Goal: Task Accomplishment & Management: Contribute content

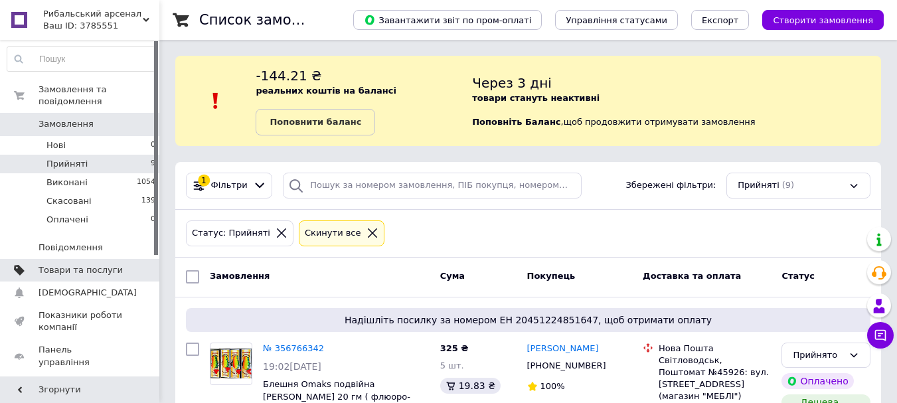
click at [67, 264] on span "Товари та послуги" at bounding box center [81, 270] width 84 height 12
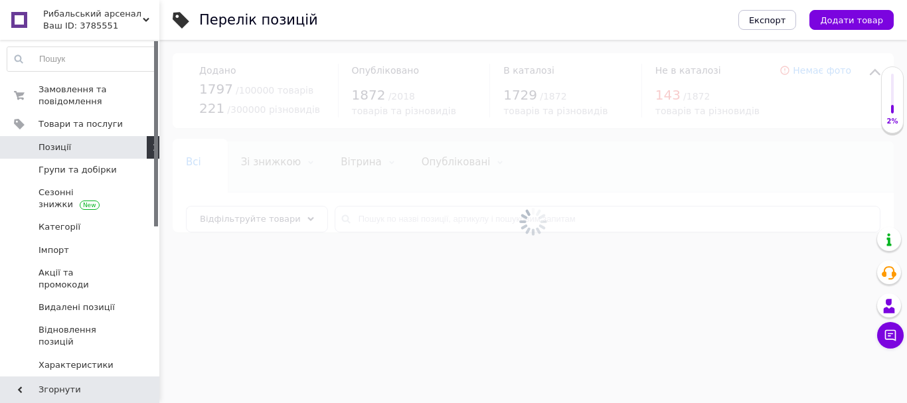
click at [861, 20] on span "Додати товар" at bounding box center [851, 20] width 63 height 10
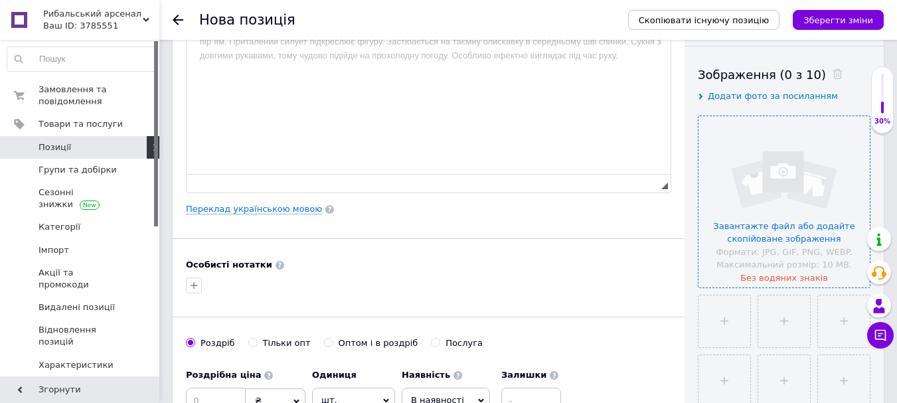
scroll to position [266, 0]
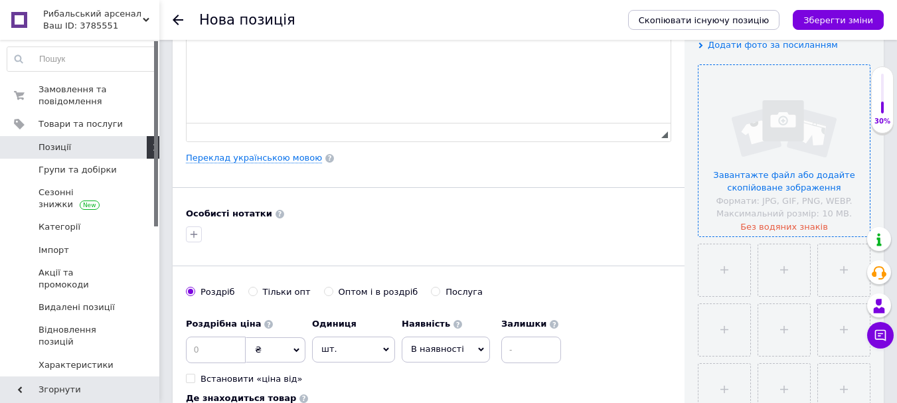
click at [771, 156] on input "file" at bounding box center [784, 150] width 171 height 171
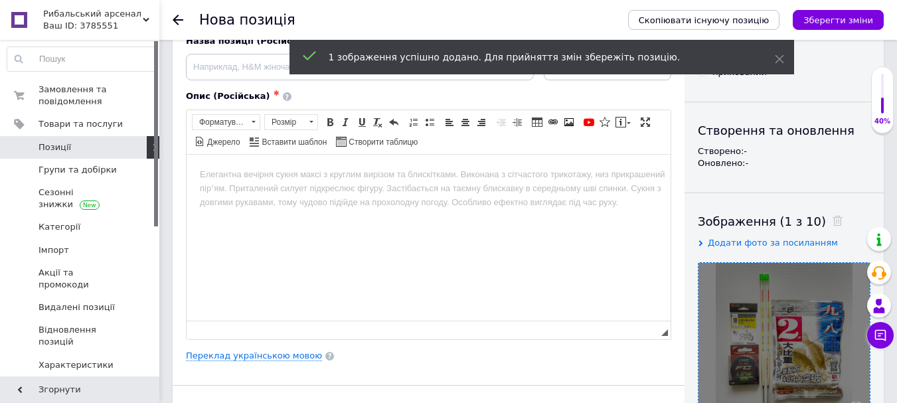
scroll to position [0, 0]
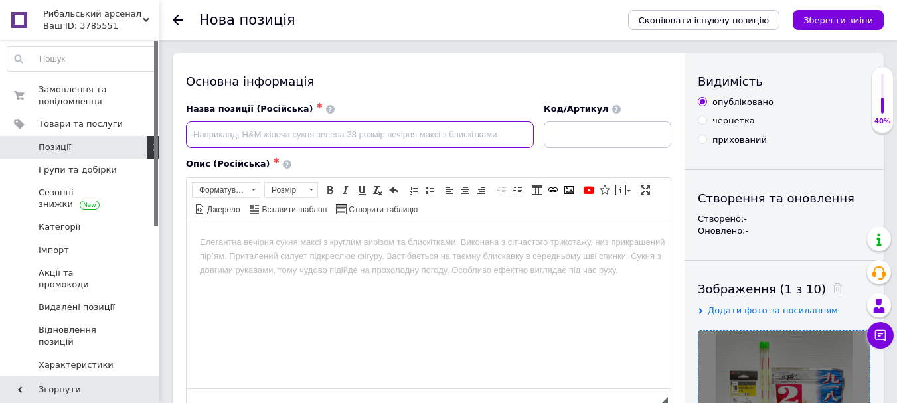
click at [272, 135] on input at bounding box center [360, 135] width 348 height 27
drag, startPoint x: 195, startPoint y: 135, endPoint x: 344, endPoint y: 130, distance: 149.5
click at [344, 130] on input "Набор для ловли карася Херабуна" at bounding box center [360, 135] width 348 height 27
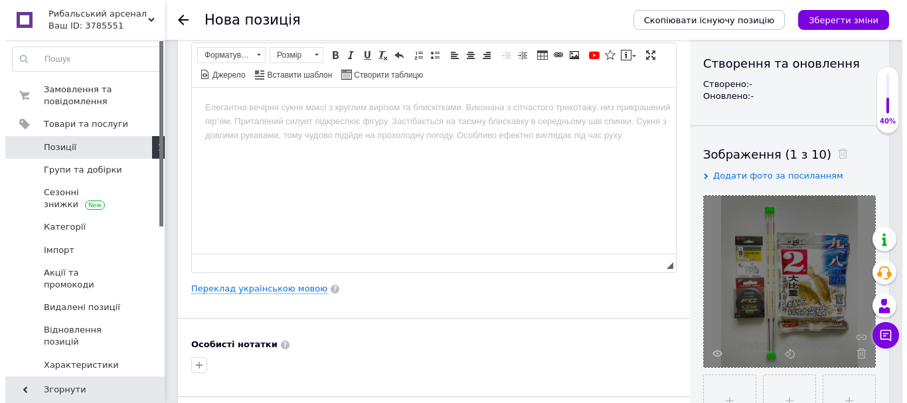
scroll to position [266, 0]
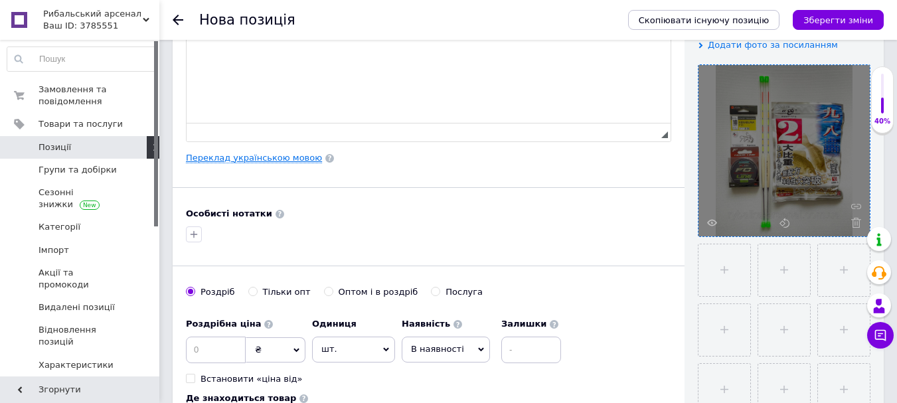
type input "Набор для ловли карася Херабуна"
click at [247, 160] on link "Переклад українською мовою" at bounding box center [254, 158] width 136 height 11
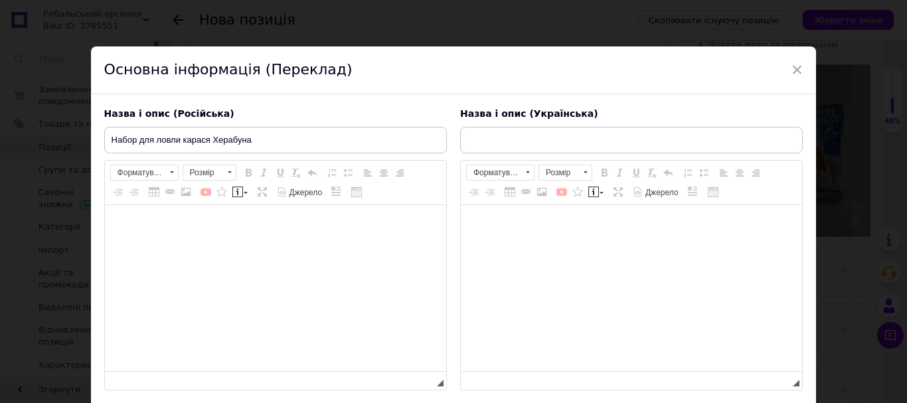
scroll to position [0, 0]
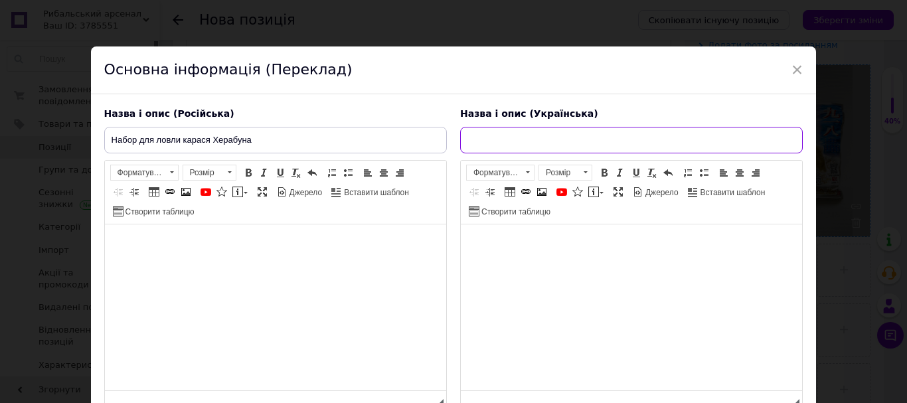
click at [543, 137] on input "text" at bounding box center [631, 140] width 343 height 27
paste input "Набор для ловли карася Херабуна"
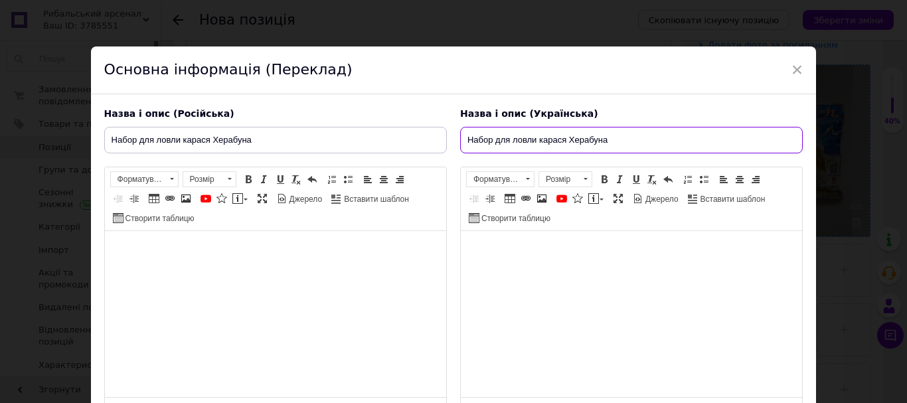
type input "Набор для ловли карася Херабуна"
click at [489, 244] on body "Редактор, BEB58414-69BA-42A0-BE7C-DDF23E119FC6" at bounding box center [631, 251] width 315 height 14
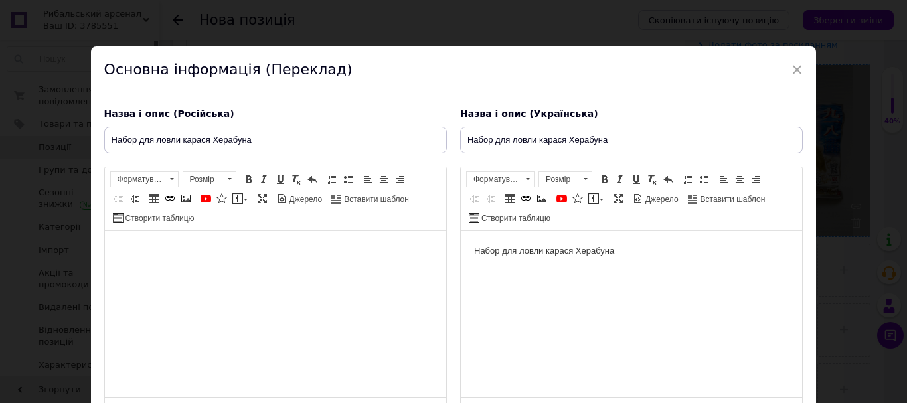
click at [260, 244] on body "Редактор, C0A201A7-2A3F-4780-95B1-FCB330442C2C" at bounding box center [275, 251] width 315 height 14
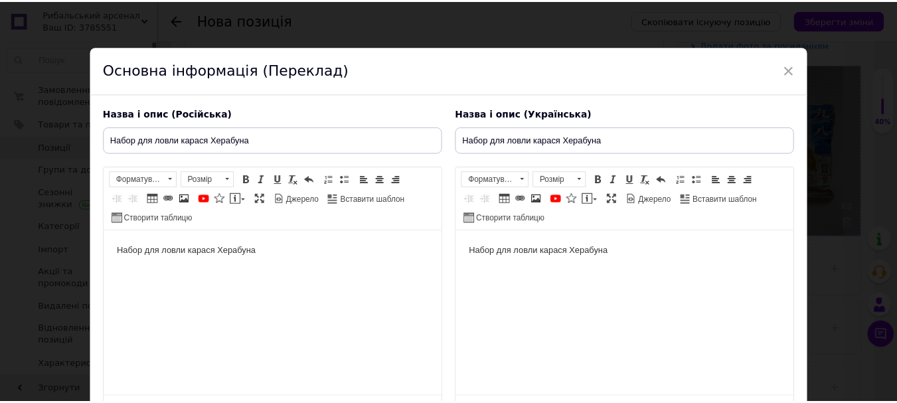
scroll to position [123, 0]
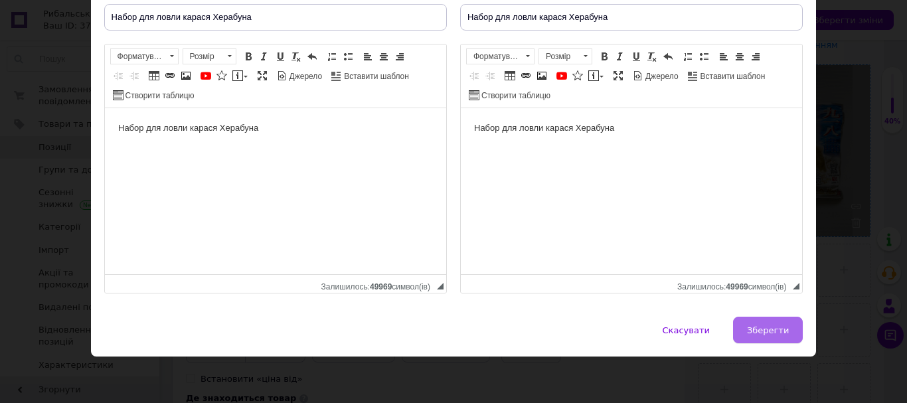
click at [786, 336] on button "Зберегти" at bounding box center [768, 330] width 70 height 27
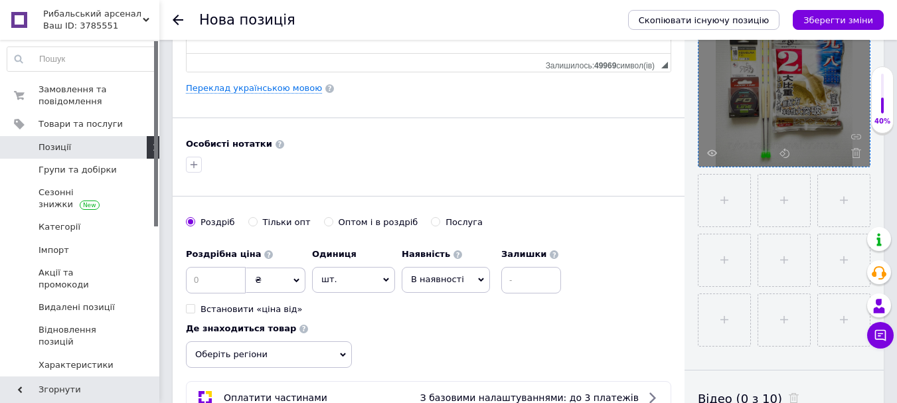
scroll to position [266, 0]
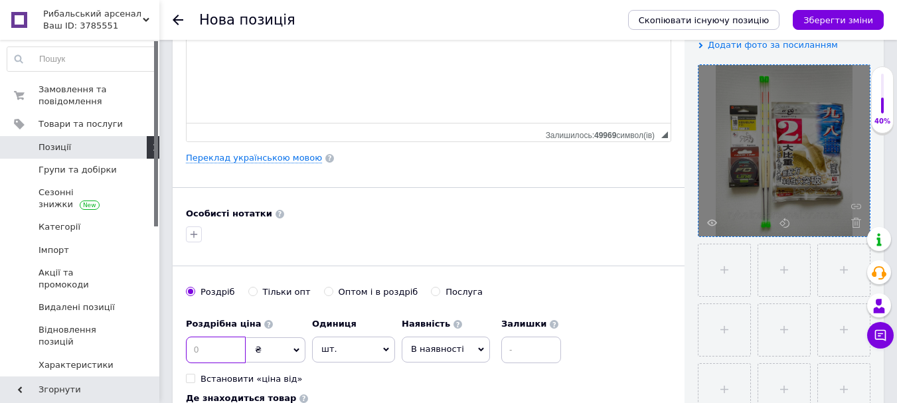
click at [225, 354] on input at bounding box center [216, 350] width 60 height 27
type input "550"
click at [478, 351] on icon at bounding box center [481, 350] width 6 height 4
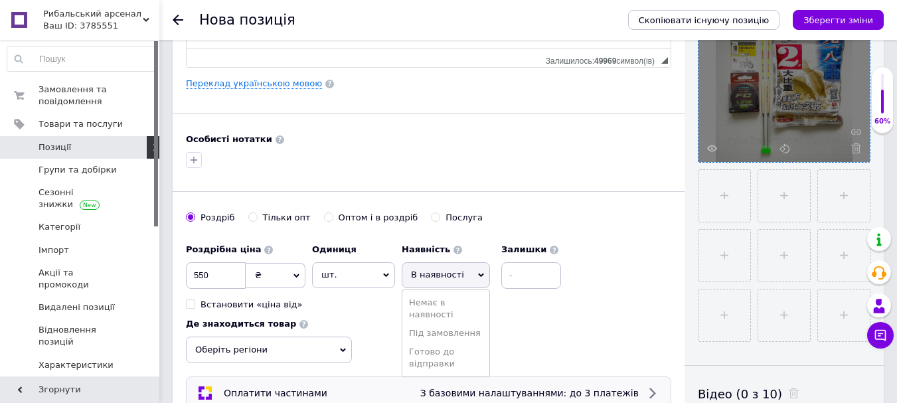
scroll to position [399, 0]
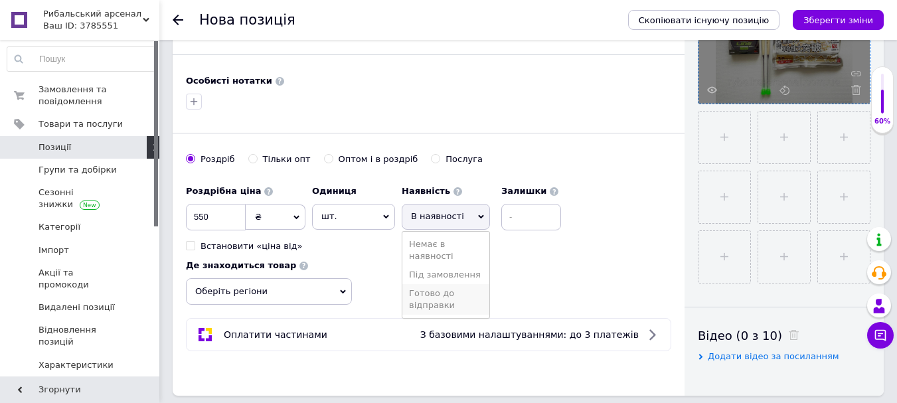
click at [446, 307] on li "Готово до відправки" at bounding box center [446, 299] width 87 height 31
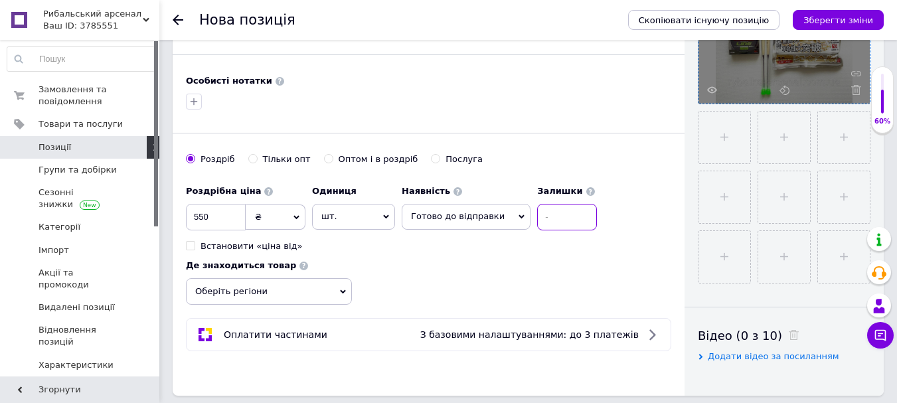
click at [566, 223] on input at bounding box center [567, 217] width 60 height 27
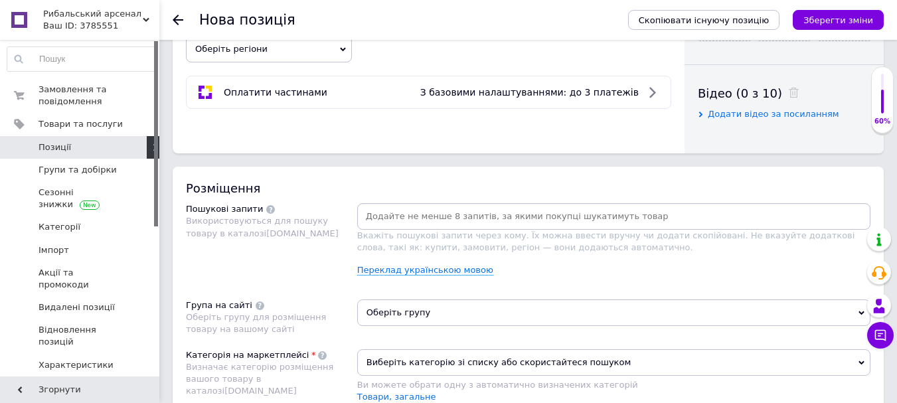
scroll to position [664, 0]
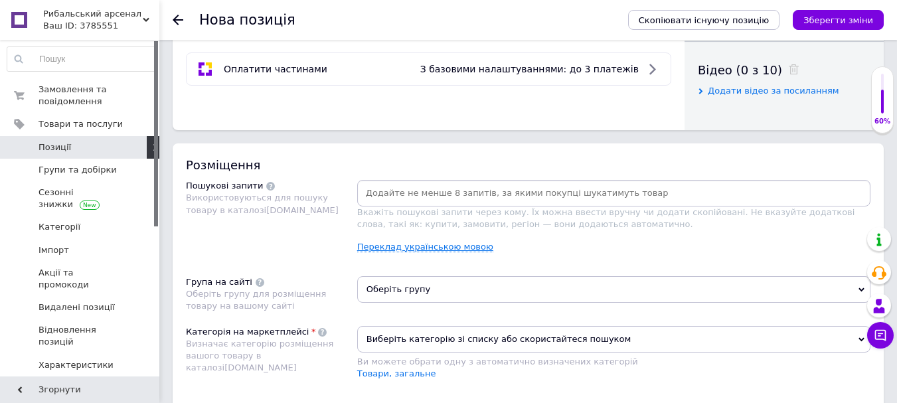
type input "10"
click at [434, 244] on link "Переклад українською мовою" at bounding box center [425, 247] width 136 height 11
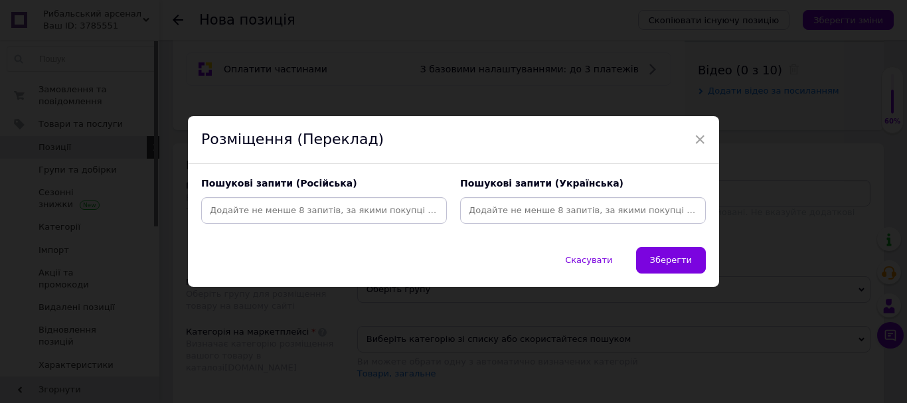
click at [288, 216] on input at bounding box center [324, 211] width 240 height 20
paste input "Набор для ловли карася Херабуна"
type input "Набор для ловли карася Херабуна"
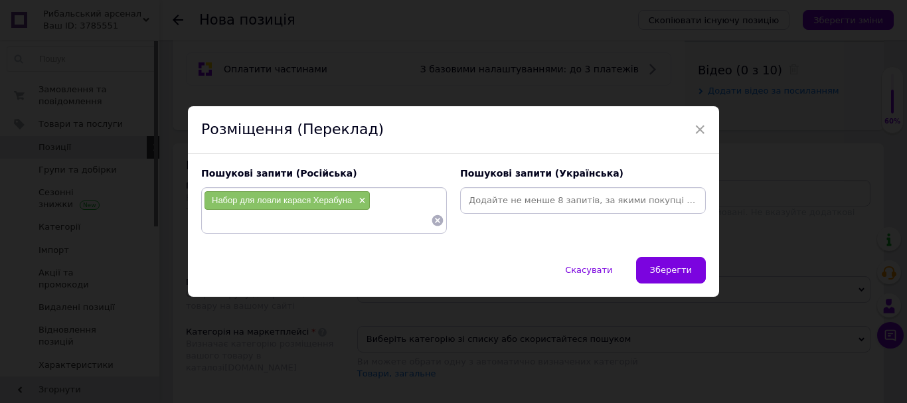
click at [487, 203] on input at bounding box center [583, 201] width 240 height 20
paste input "Набор для ловли карася Херабуна"
type input "Набор для ловли карася Херабуна"
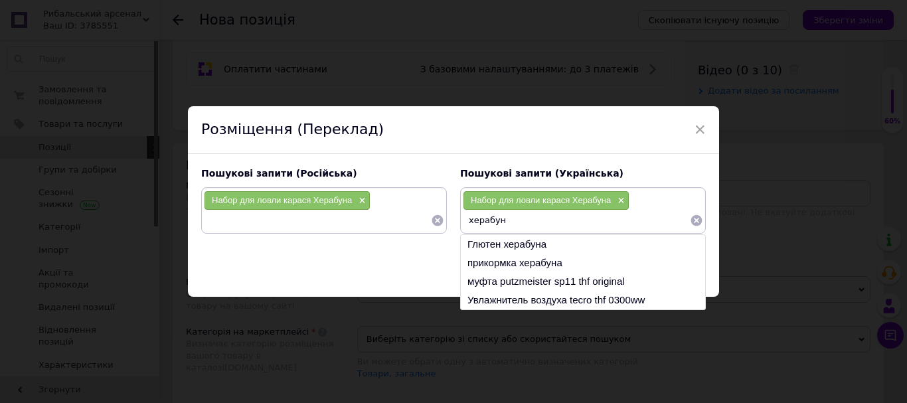
type input "херабуна"
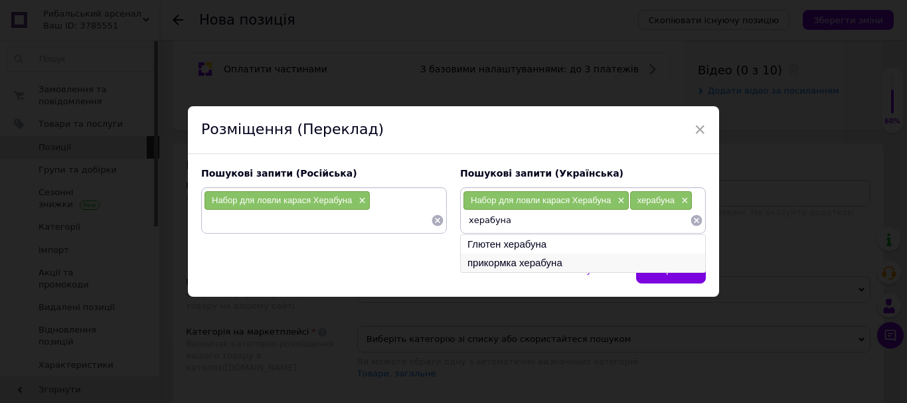
type input "херабуна"
click at [529, 257] on li "прикормка херабуна" at bounding box center [583, 263] width 244 height 19
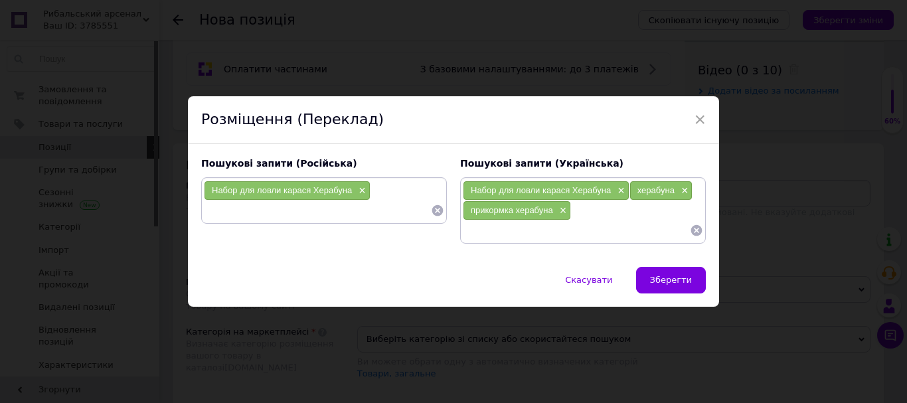
click at [533, 236] on input at bounding box center [576, 231] width 227 height 20
type input "п"
type input "прикормка на карася"
click at [318, 214] on input at bounding box center [317, 211] width 227 height 20
type input "херабуна"
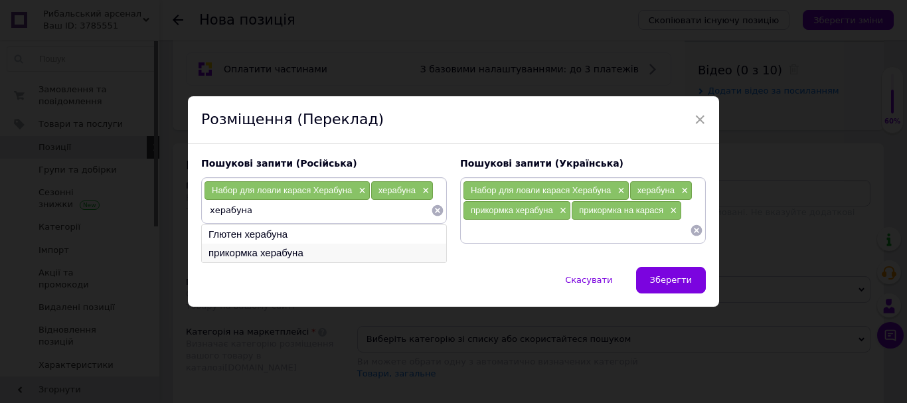
type input "херабуна"
click at [315, 247] on li "прикормка херабуна" at bounding box center [324, 253] width 244 height 19
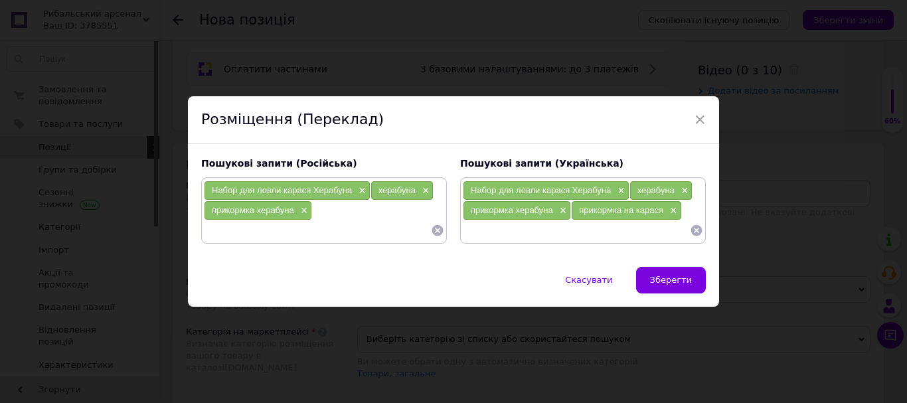
click at [314, 238] on input at bounding box center [317, 231] width 227 height 20
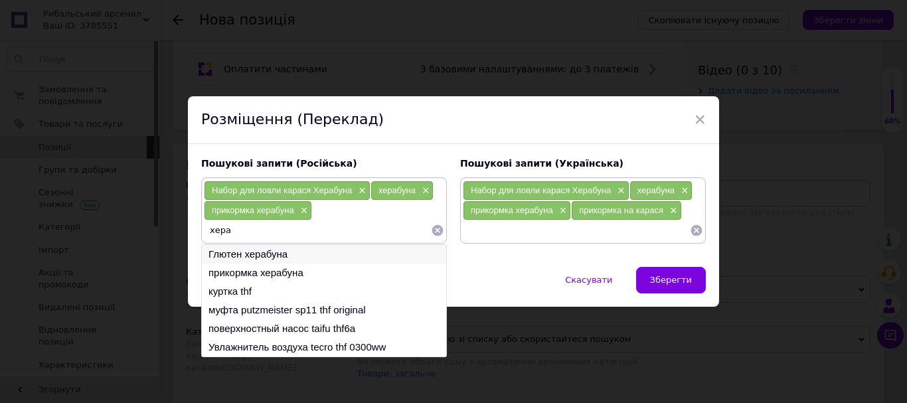
type input "хера"
click at [310, 256] on li "Глютен херабуна" at bounding box center [324, 254] width 244 height 19
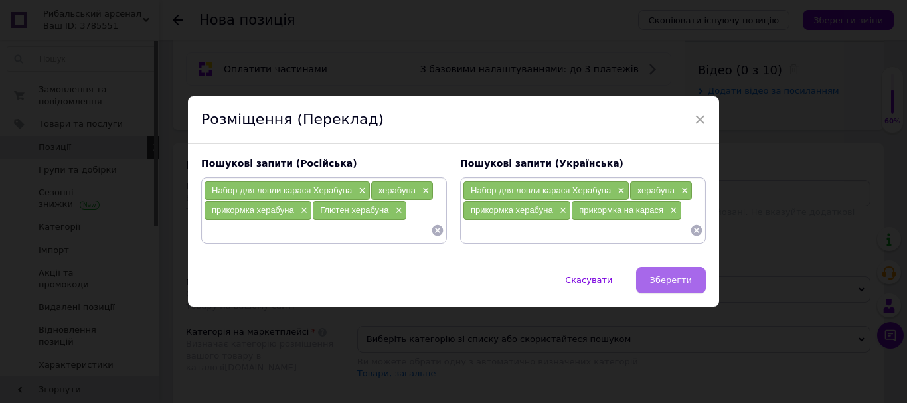
click at [648, 282] on button "Зберегти" at bounding box center [671, 280] width 70 height 27
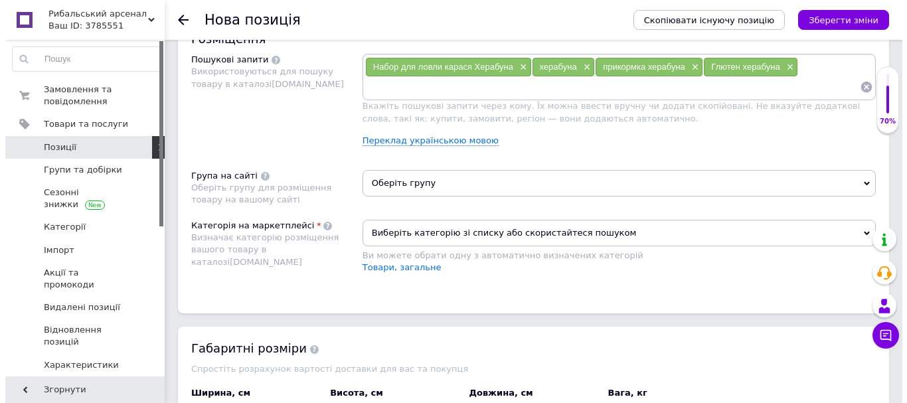
scroll to position [797, 0]
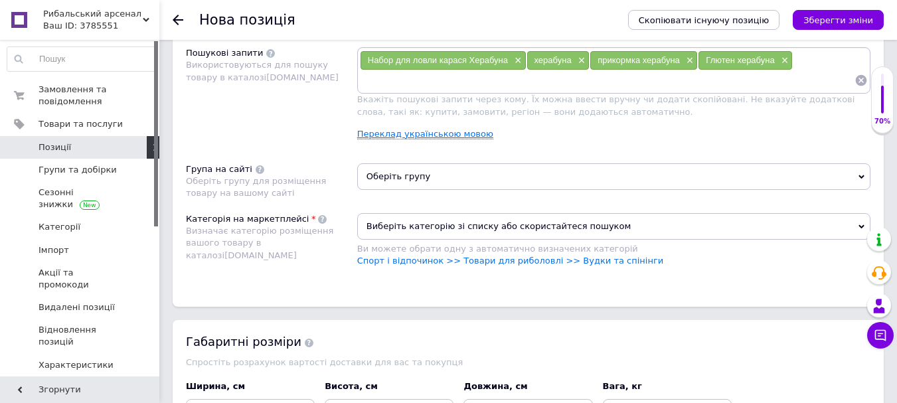
click at [423, 136] on link "Переклад українською мовою" at bounding box center [425, 134] width 136 height 11
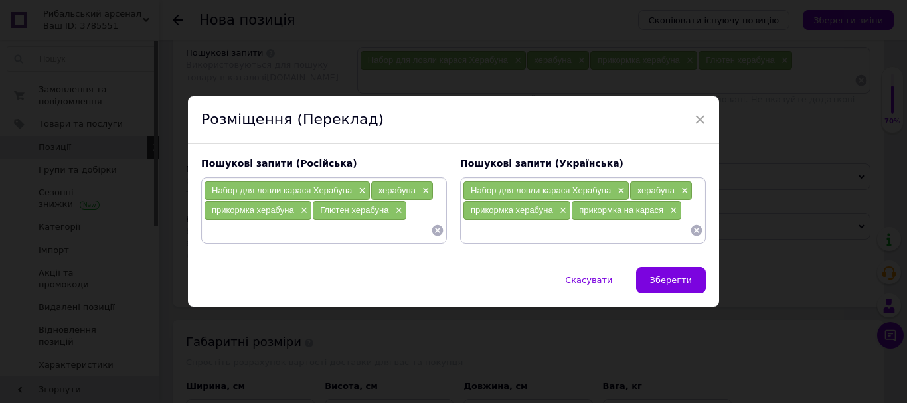
click at [313, 234] on input at bounding box center [317, 231] width 227 height 20
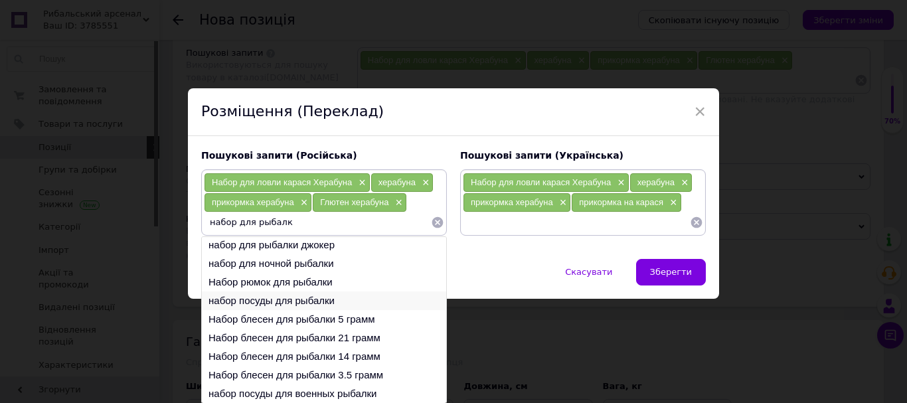
scroll to position [9, 0]
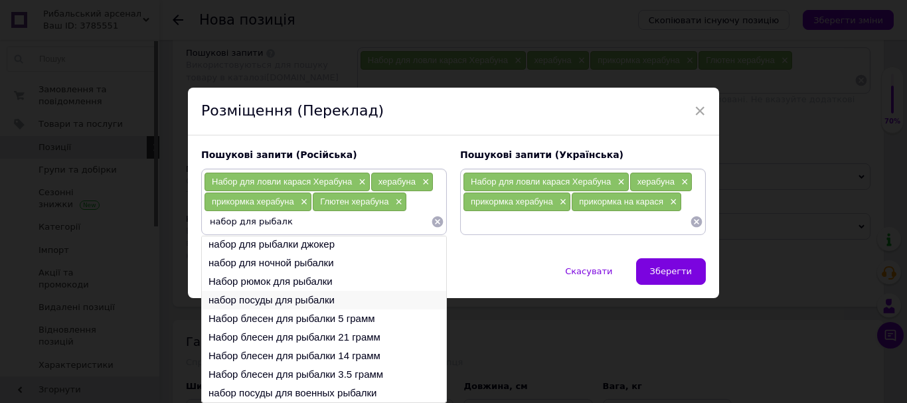
type input "набор для рыбалки"
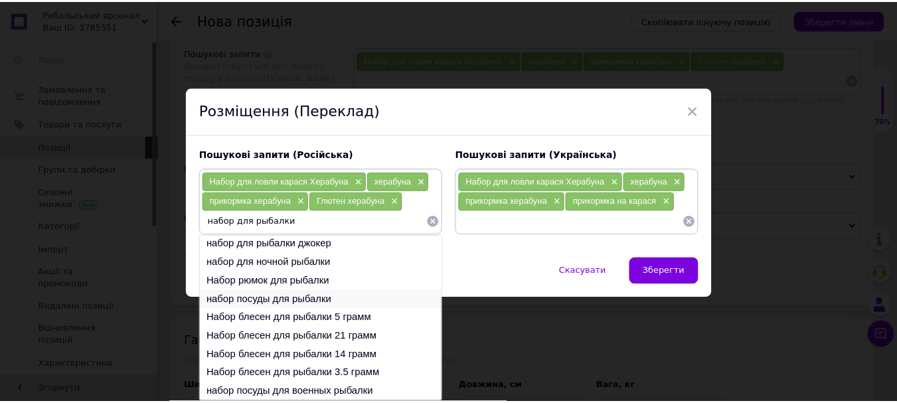
scroll to position [0, 0]
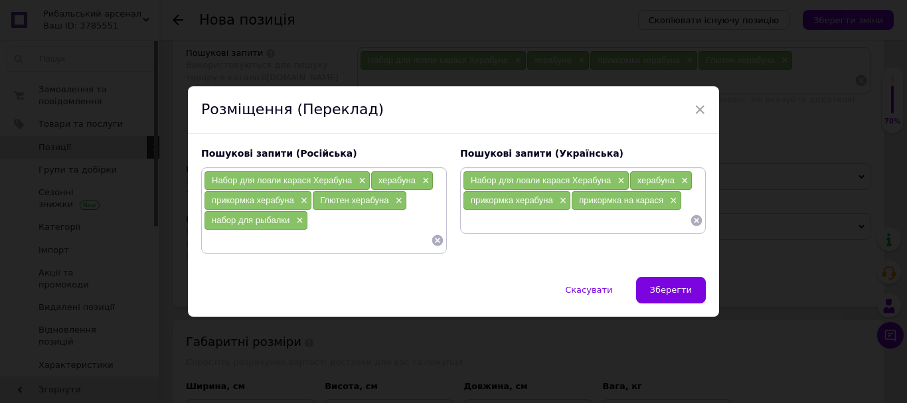
click at [680, 299] on button "Зберегти" at bounding box center [671, 290] width 70 height 27
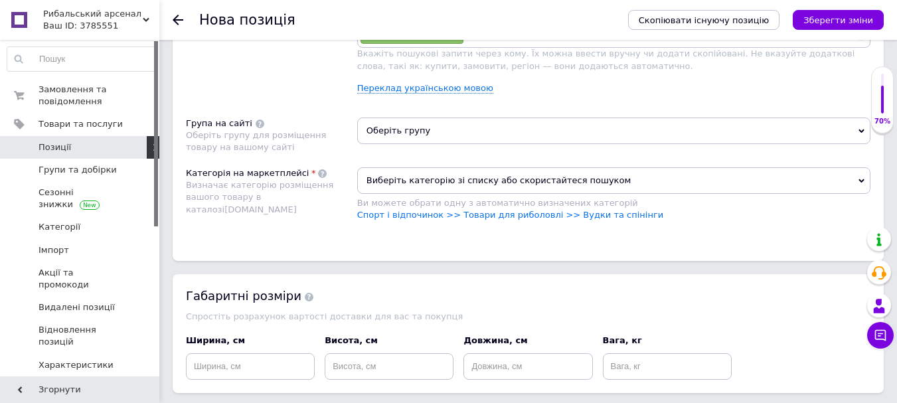
scroll to position [864, 0]
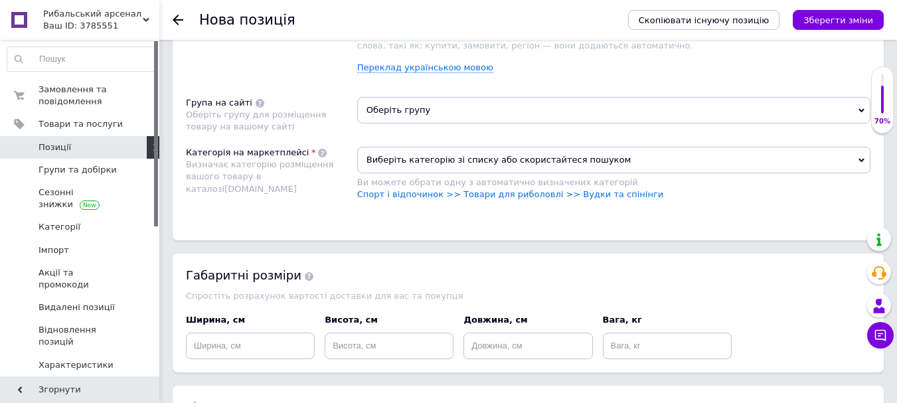
click at [409, 103] on span "Оберіть групу" at bounding box center [613, 110] width 513 height 27
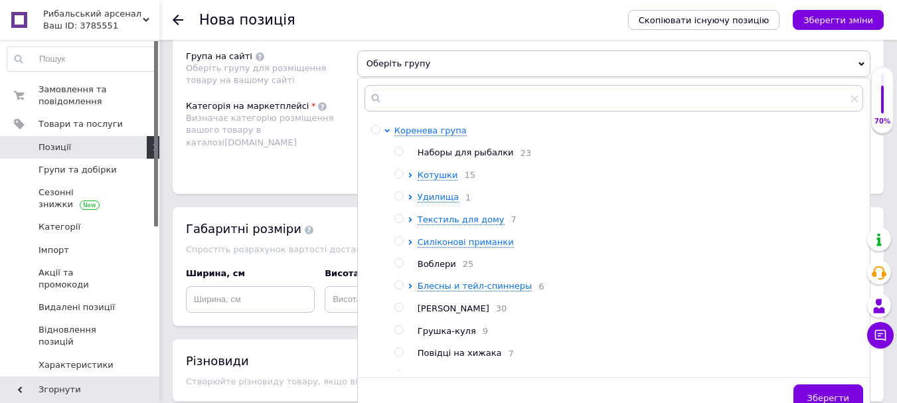
scroll to position [930, 0]
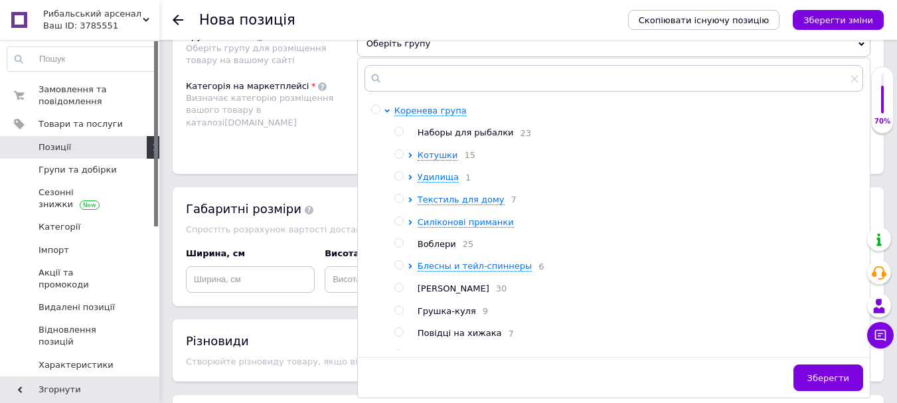
click at [398, 132] on input "radio" at bounding box center [399, 132] width 9 height 9
radio input "true"
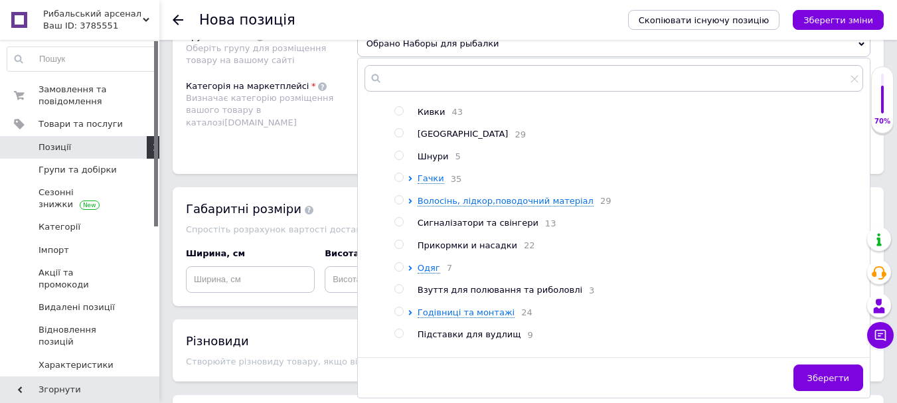
scroll to position [294, 0]
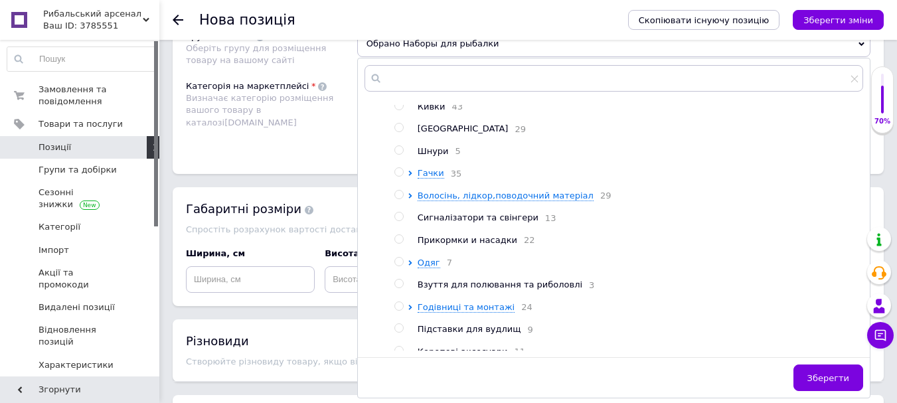
click at [402, 244] on input "radio" at bounding box center [399, 239] width 9 height 9
radio input "true"
radio input "false"
click at [818, 373] on span "Зберегти" at bounding box center [829, 378] width 42 height 10
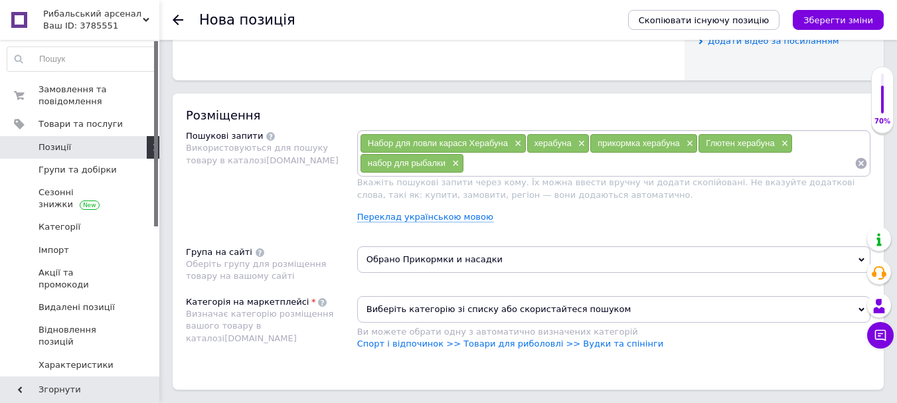
scroll to position [705, 0]
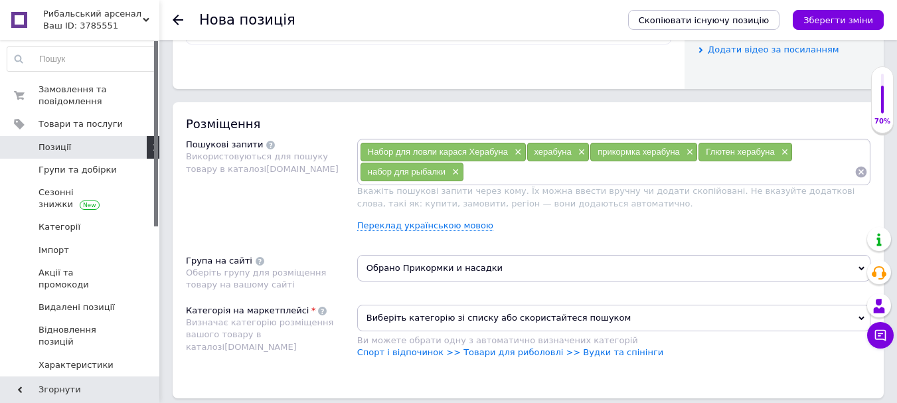
click at [856, 318] on span "Виберіть категорію зі списку або скористайтеся пошуком" at bounding box center [613, 318] width 513 height 27
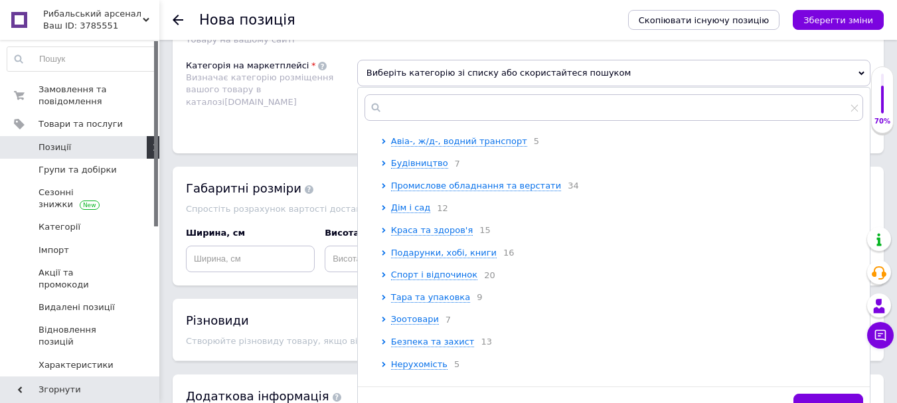
scroll to position [971, 0]
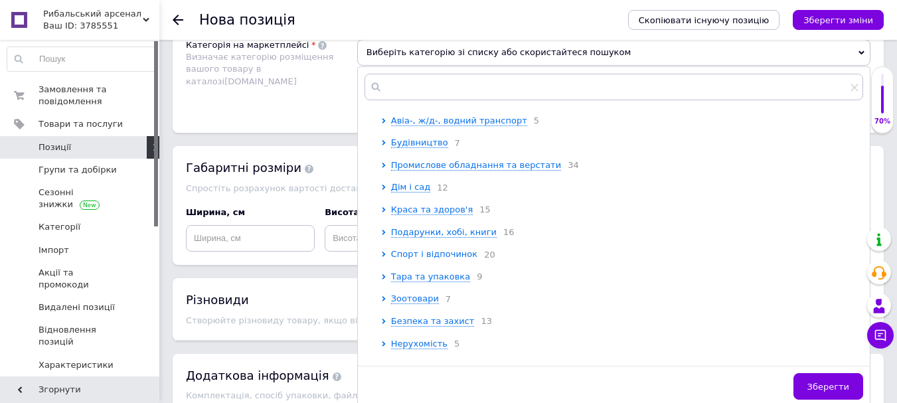
click at [432, 259] on span "Спорт і відпочинок" at bounding box center [434, 254] width 86 height 10
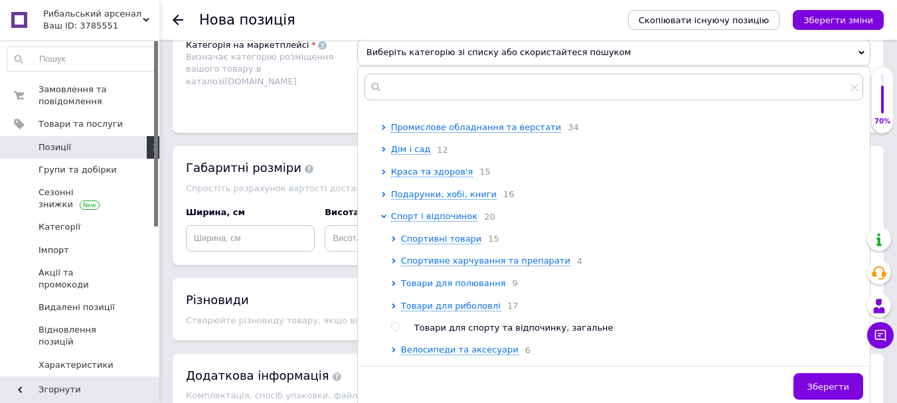
scroll to position [199, 0]
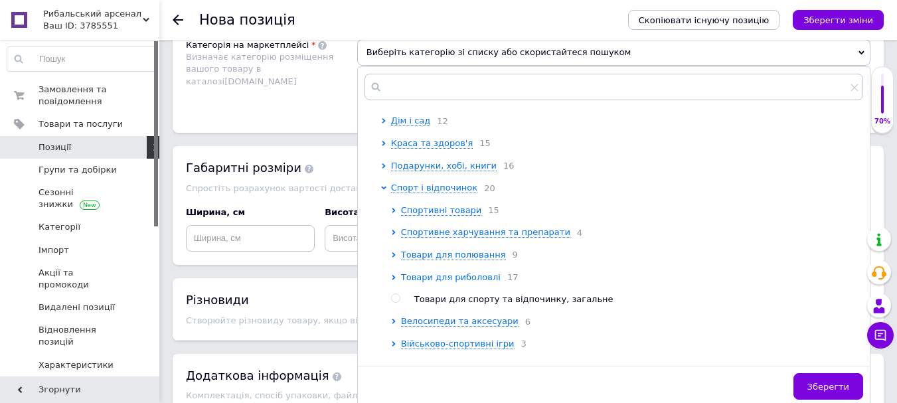
click at [406, 282] on span "Товари для риболовлі" at bounding box center [451, 277] width 100 height 10
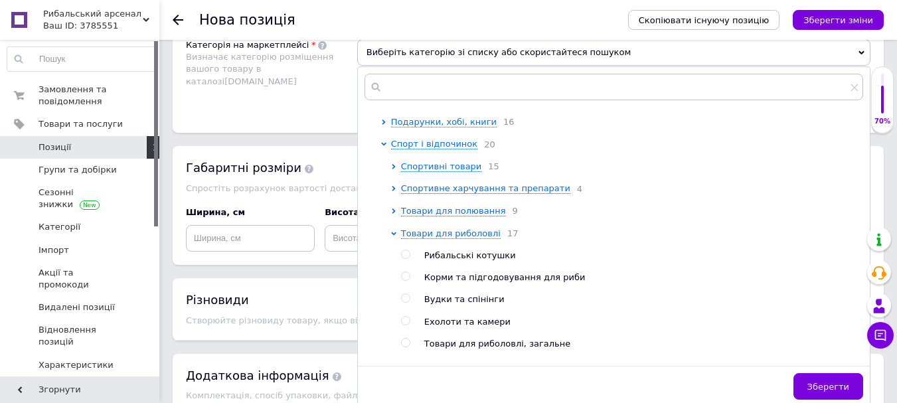
scroll to position [266, 0]
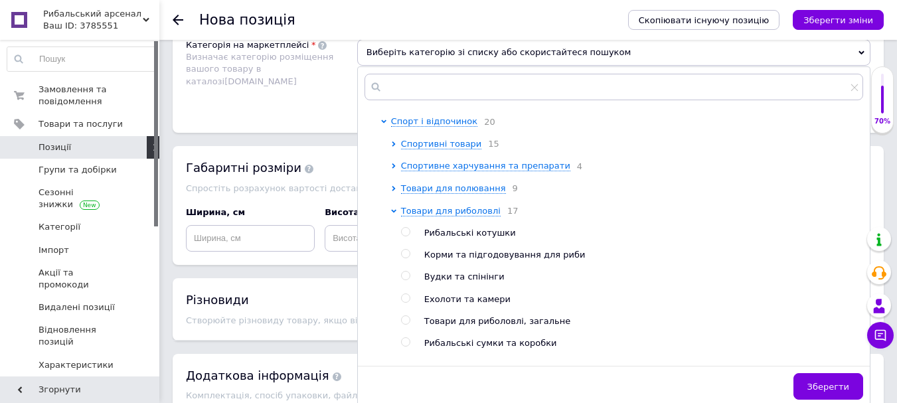
click at [407, 258] on input "radio" at bounding box center [405, 254] width 9 height 9
radio input "true"
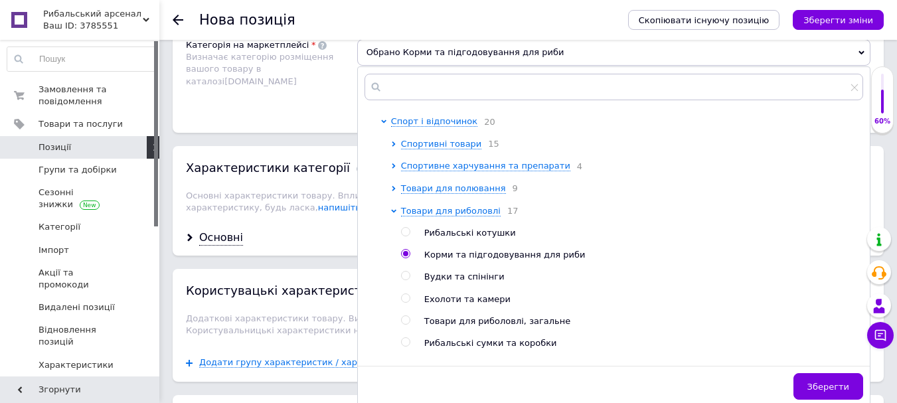
click at [822, 382] on span "Зберегти" at bounding box center [829, 387] width 42 height 10
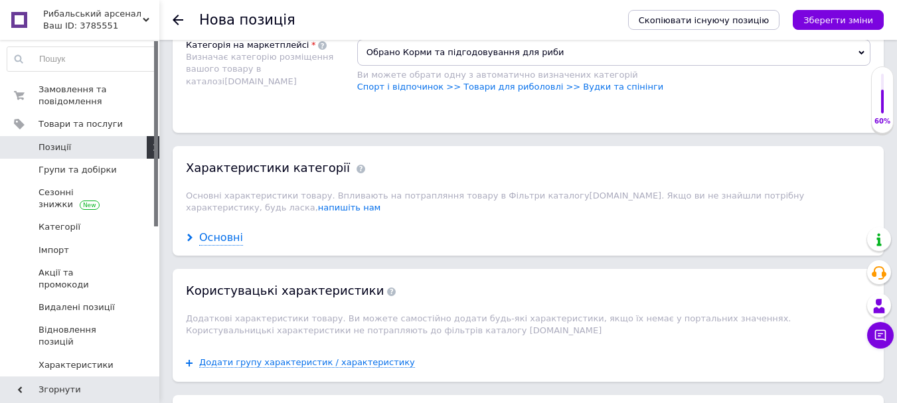
click at [220, 230] on div "Основні" at bounding box center [221, 237] width 44 height 15
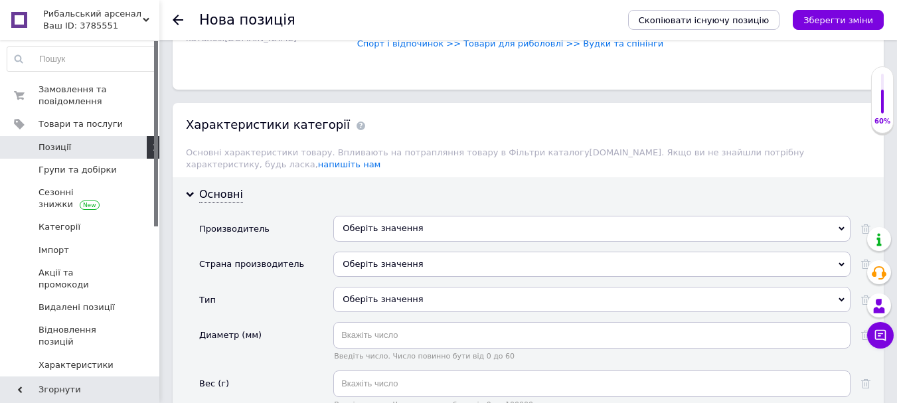
scroll to position [1104, 0]
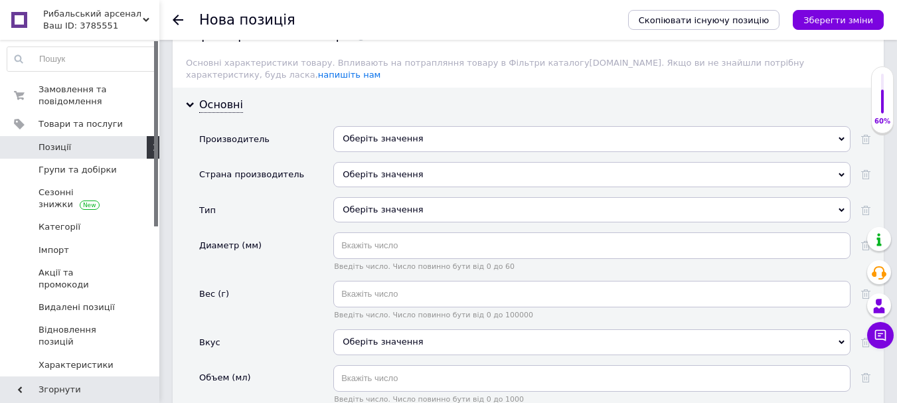
click at [440, 197] on div "Оберіть значення" at bounding box center [591, 209] width 517 height 25
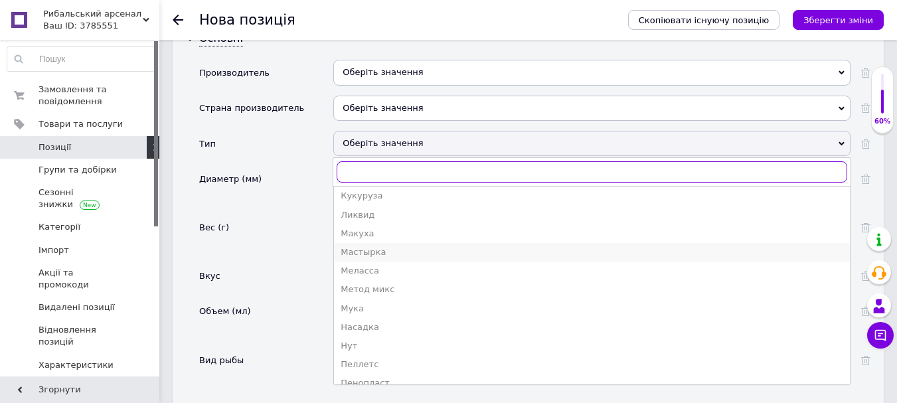
scroll to position [266, 0]
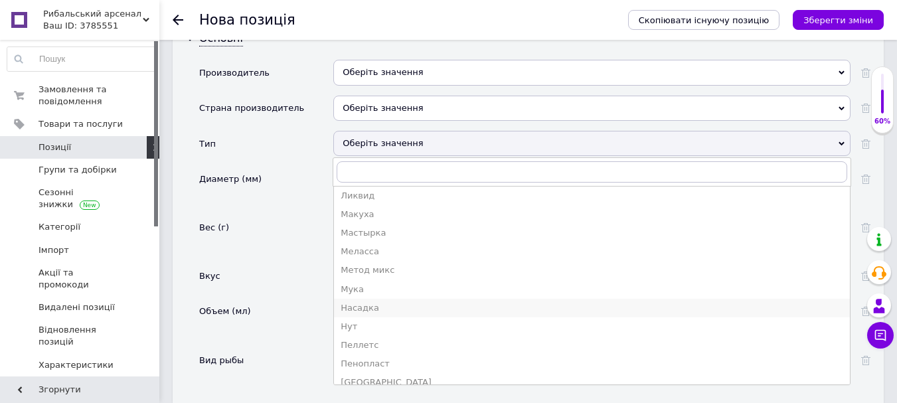
click at [396, 302] on div "Насадка" at bounding box center [592, 308] width 503 height 12
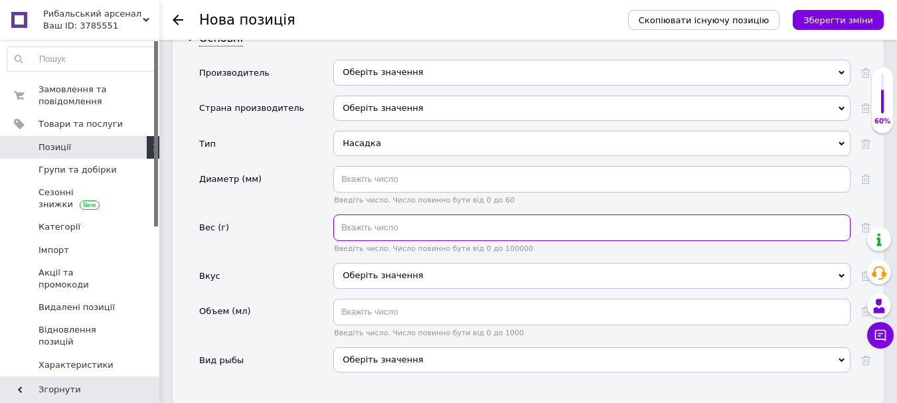
click at [412, 215] on input "text" at bounding box center [591, 228] width 517 height 27
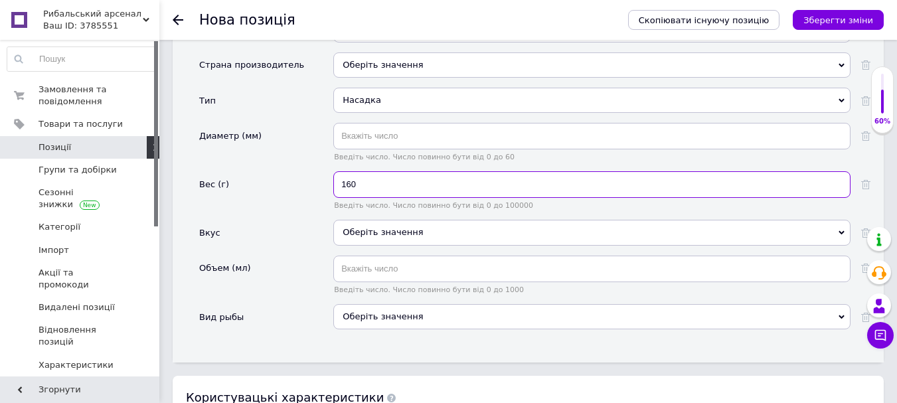
scroll to position [1237, 0]
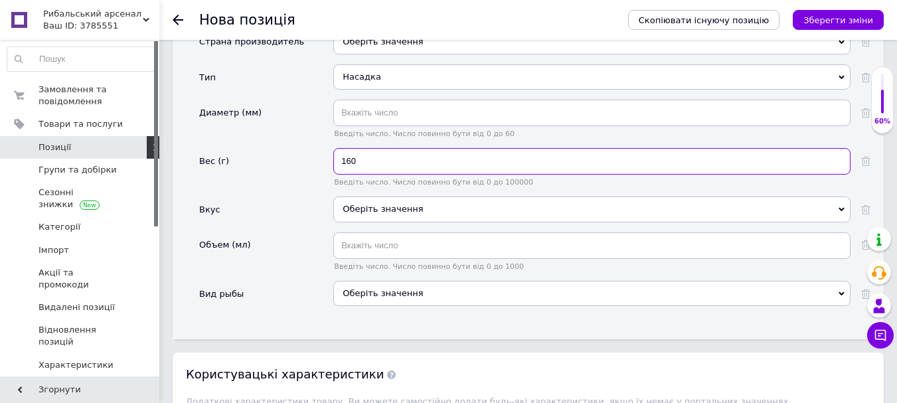
type input "160"
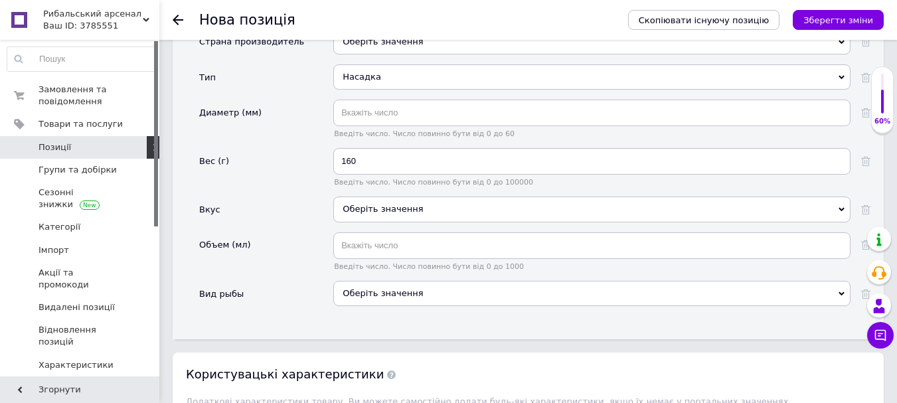
click at [448, 281] on div "Оберіть значення" at bounding box center [591, 293] width 517 height 25
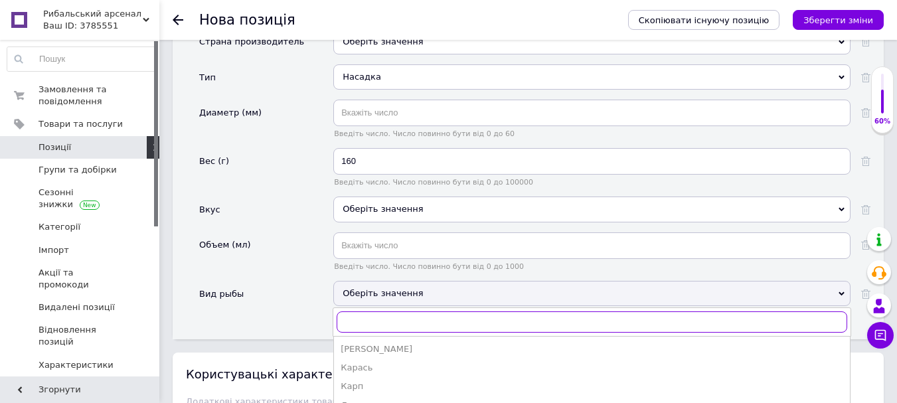
scroll to position [1303, 0]
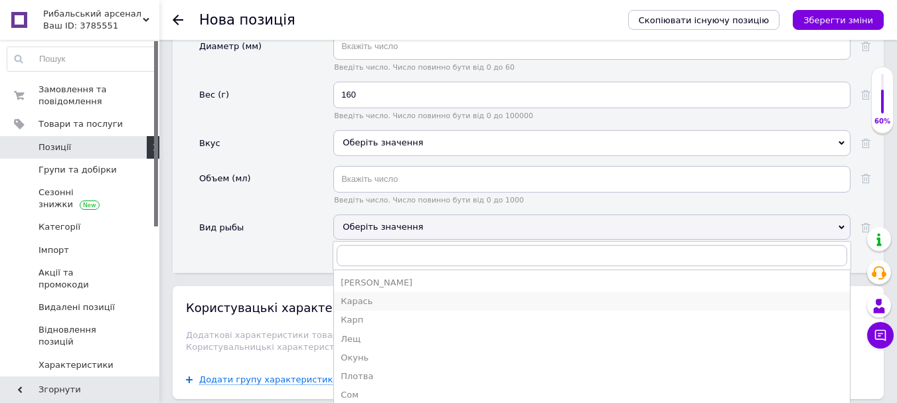
click at [371, 296] on div "Карась" at bounding box center [592, 302] width 503 height 12
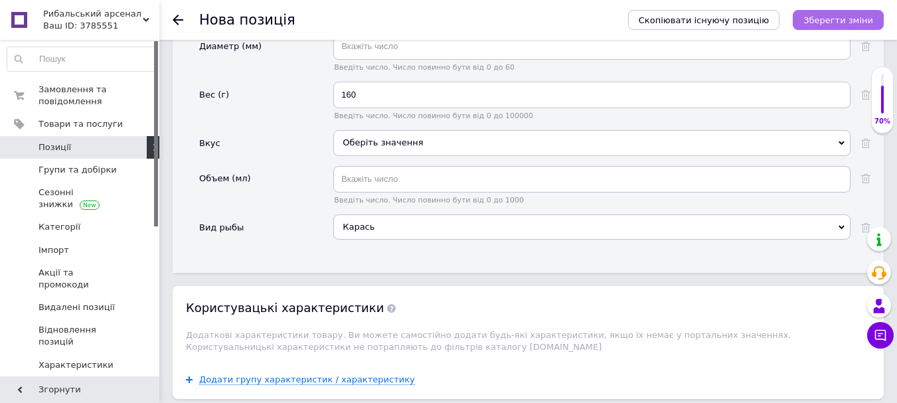
click at [862, 18] on icon "Зберегти зміни" at bounding box center [839, 20] width 70 height 10
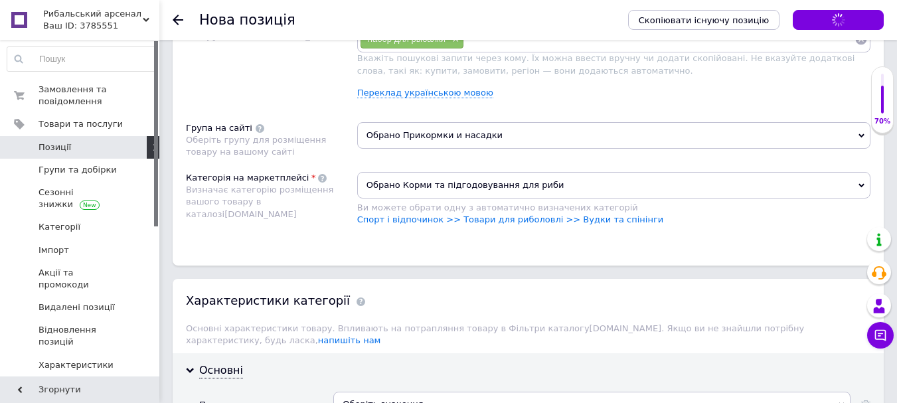
scroll to position [767, 0]
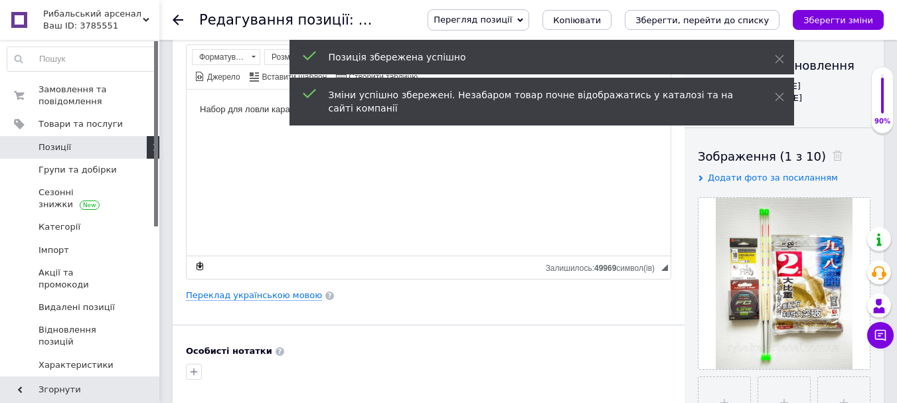
scroll to position [66, 0]
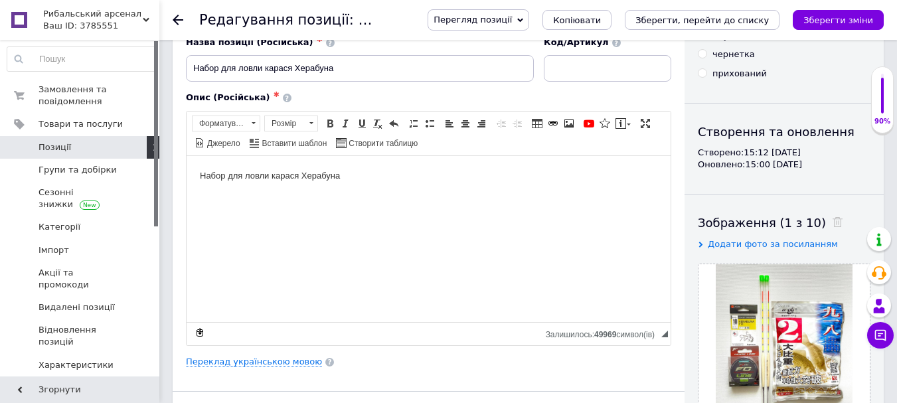
click at [385, 180] on body "Набор для ловли карася Херабуна" at bounding box center [429, 176] width 458 height 14
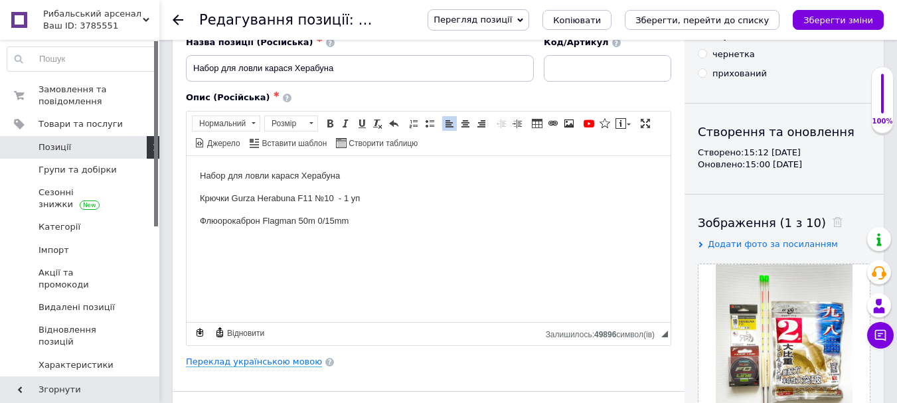
click at [325, 217] on p "Флюорокаброн Flagman 50m 0/15mm" at bounding box center [429, 221] width 458 height 14
click at [316, 216] on p "Флюорокаброн Flagman 50m 0.15mm" at bounding box center [429, 221] width 458 height 14
click at [366, 225] on p "Флюорокаброн Flagman 50m 0.15mm" at bounding box center [429, 221] width 458 height 14
click at [358, 167] on html "Набор для ловли карася Херабуна Крючки Gurza Herabuna F11 №10 - 1 уп Флюорокабр…" at bounding box center [429, 209] width 484 height 108
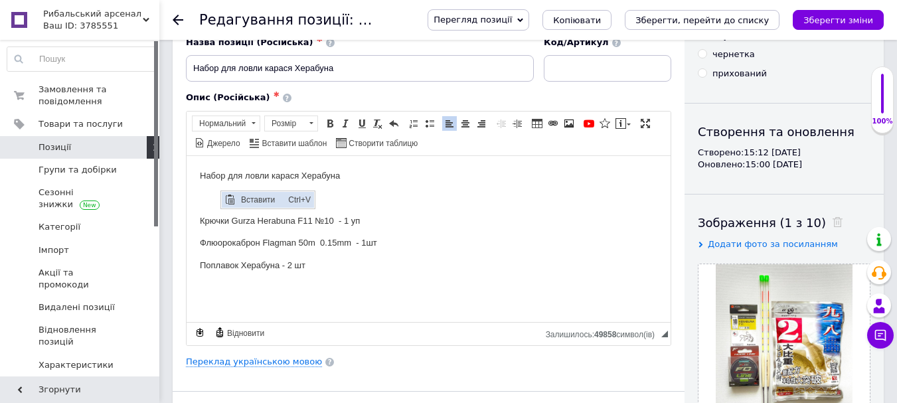
scroll to position [0, 0]
click at [210, 195] on p "Редактор, D5421333-489D-4C93-B71B-C8813F087876" at bounding box center [429, 198] width 458 height 14
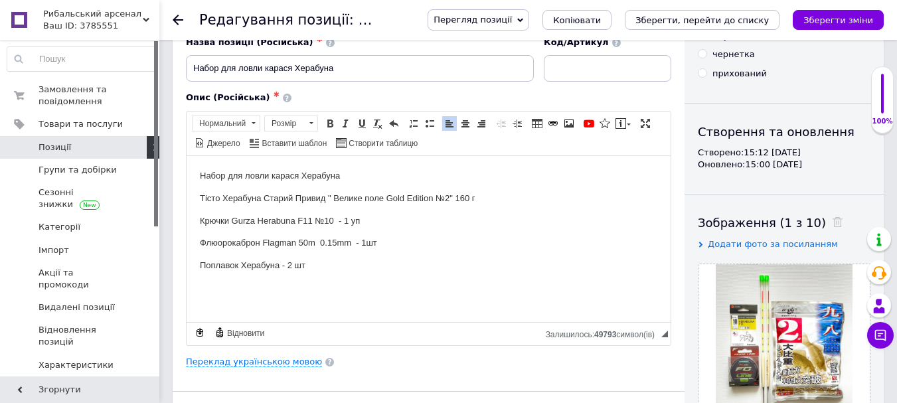
click at [208, 194] on p "Тісто Херабуна Старий Привид " Велике поле Gold Edition №2" 160 г" at bounding box center [429, 198] width 458 height 14
click at [483, 201] on p "[PERSON_NAME] Старий Привид " Велике поле Gold Edition №2" 160 г" at bounding box center [429, 198] width 458 height 14
click at [459, 199] on p "[PERSON_NAME] Старий Привид " Велике поле Gold Edition №2" 160 г - 1шт" at bounding box center [429, 198] width 458 height 14
click at [570, 200] on p "[PERSON_NAME] Старий Привид " Велике поле Gold Edition №2" (большая упаковка) 1…" at bounding box center [429, 198] width 458 height 14
click at [566, 199] on p "[PERSON_NAME] Старий Привид " Велике поле Gold Edition №2" (большая упаковка) 1…" at bounding box center [429, 198] width 458 height 14
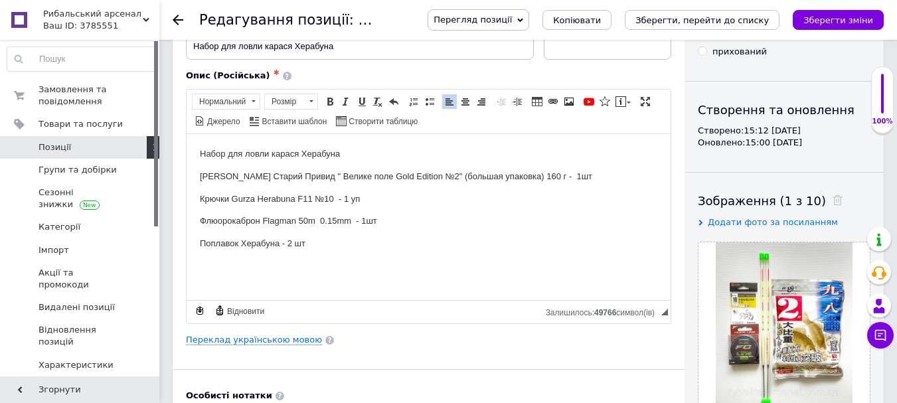
scroll to position [66, 0]
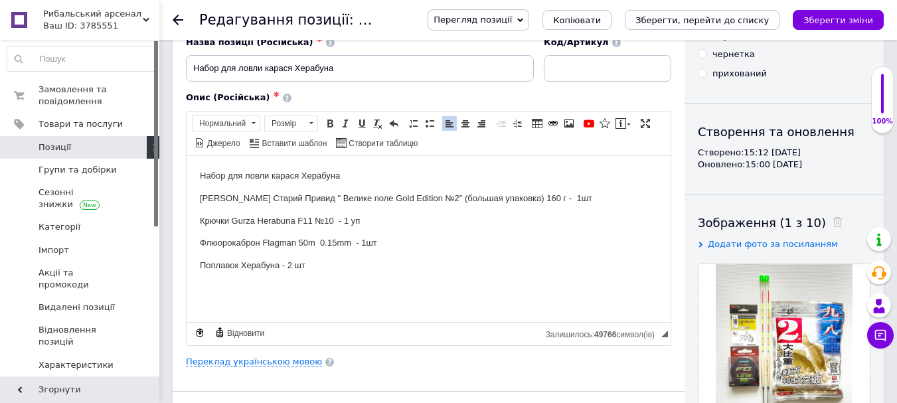
click at [352, 179] on p "Набор для ловли карася Херабуна" at bounding box center [429, 176] width 458 height 14
drag, startPoint x: 204, startPoint y: 175, endPoint x: 338, endPoint y: 171, distance: 134.2
click at [342, 178] on html "Набор для ловли карася Херабуна состоит из: Тесто Херабуна Старий Привид " Вели…" at bounding box center [429, 220] width 484 height 130
click at [315, 125] on span at bounding box center [311, 123] width 13 height 15
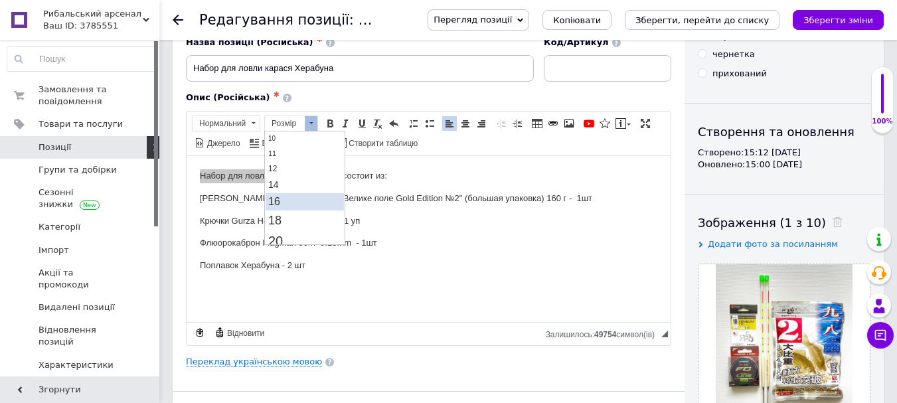
drag, startPoint x: 287, startPoint y: 196, endPoint x: 376, endPoint y: 161, distance: 95.5
click at [287, 196] on link "16" at bounding box center [305, 201] width 78 height 17
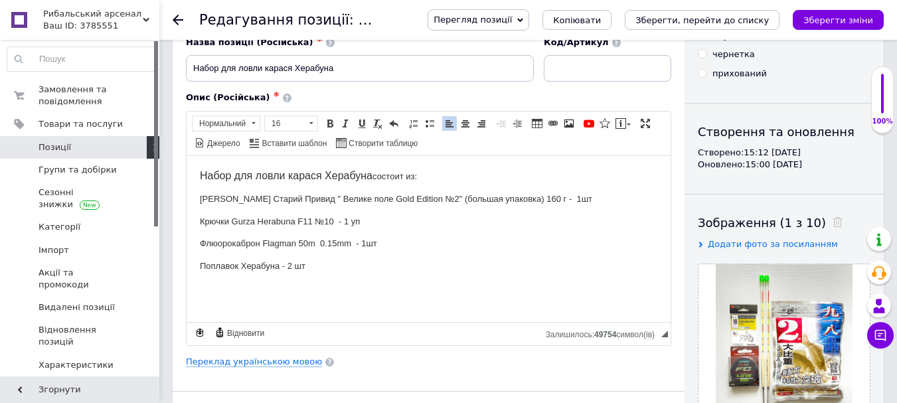
click at [326, 123] on span at bounding box center [330, 123] width 11 height 11
click at [412, 266] on p "Поплавок Херабуна - 2 шт" at bounding box center [429, 266] width 458 height 14
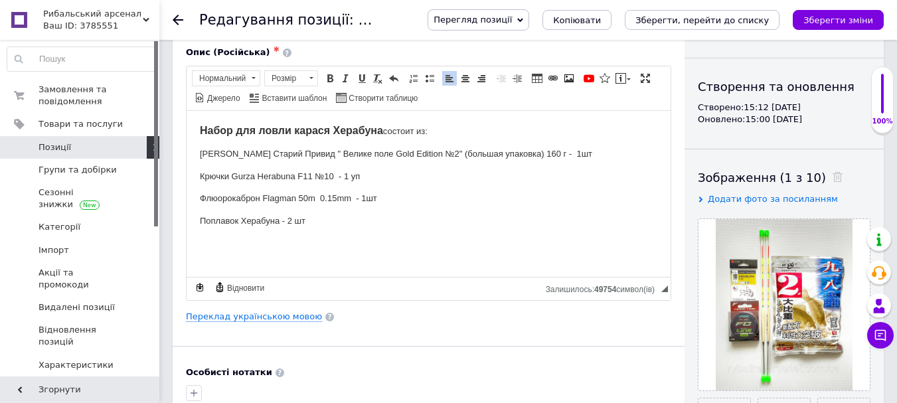
scroll to position [133, 0]
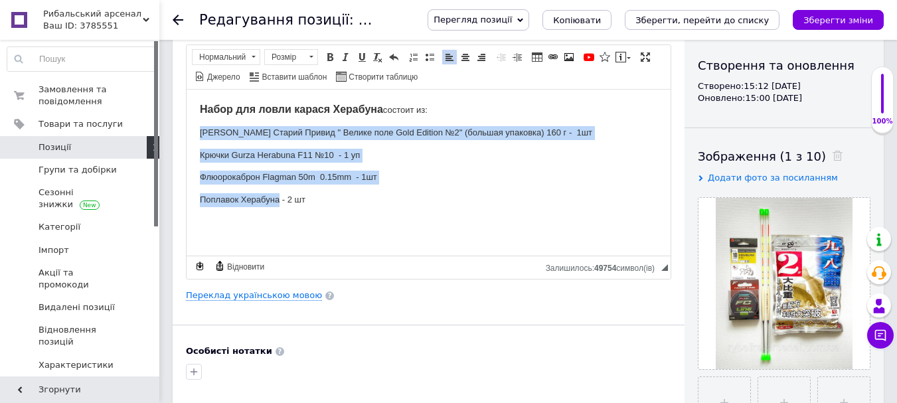
drag, startPoint x: 201, startPoint y: 135, endPoint x: 280, endPoint y: 197, distance: 100.2
click at [280, 197] on body "Набор для ловли карася Херабуна состоит из: Тесто Херабуна Старий Привид " Вели…" at bounding box center [429, 154] width 458 height 104
click at [426, 61] on span at bounding box center [429, 57] width 11 height 11
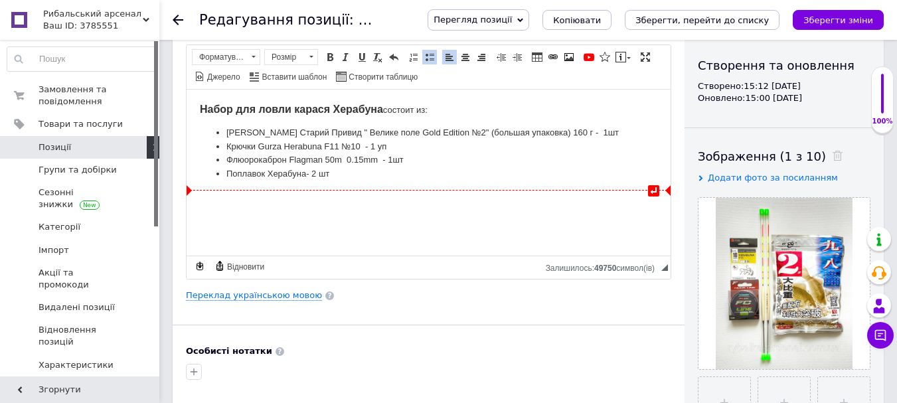
click at [454, 179] on li "Поплавок Херабуна - 2 шт" at bounding box center [429, 174] width 405 height 14
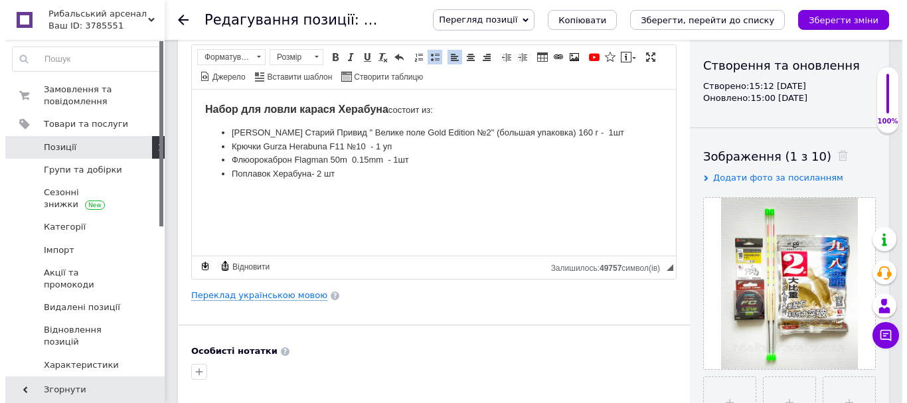
scroll to position [66, 0]
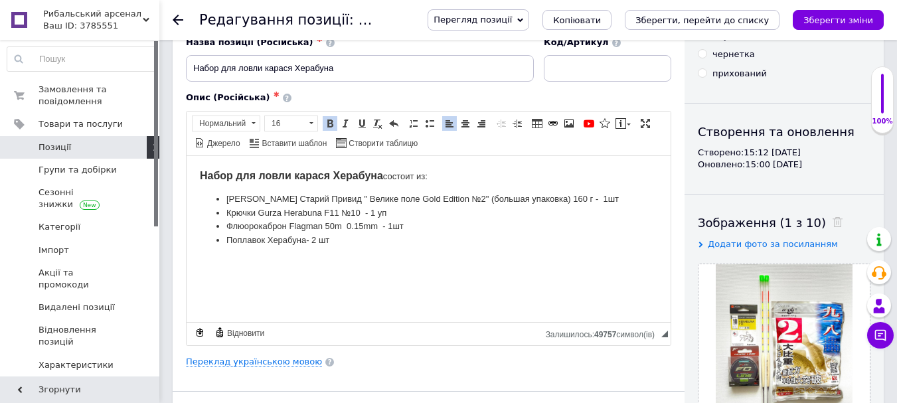
drag, startPoint x: 202, startPoint y: 177, endPoint x: 438, endPoint y: 239, distance: 243.9
click at [438, 239] on html "Набор для ловли карася Херабуна состоит из: Тесто Херабуна Старий Привид " Вели…" at bounding box center [429, 207] width 484 height 105
click at [396, 252] on span "Копіювати" at bounding box center [396, 254] width 51 height 16
copy body "Набор для ловли карася Херабуна состоит из: Тесто Херабуна Старий Привид " Вели…"
click at [287, 360] on link "Переклад українською мовою" at bounding box center [254, 362] width 136 height 11
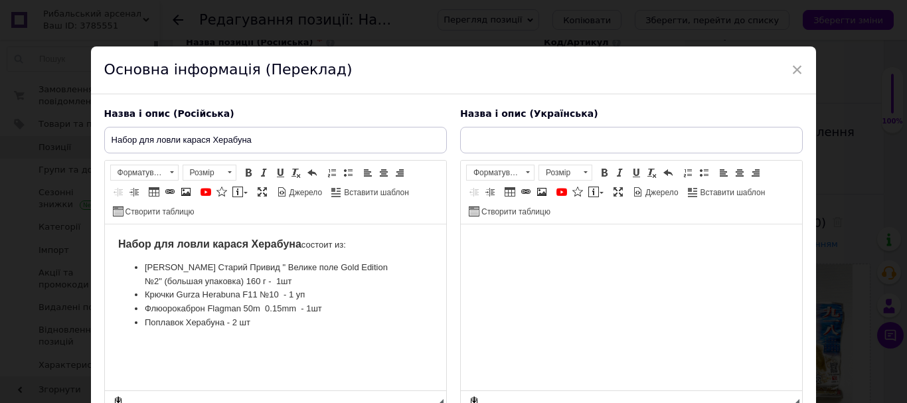
type input "Набор для ловли карася Херабуна"
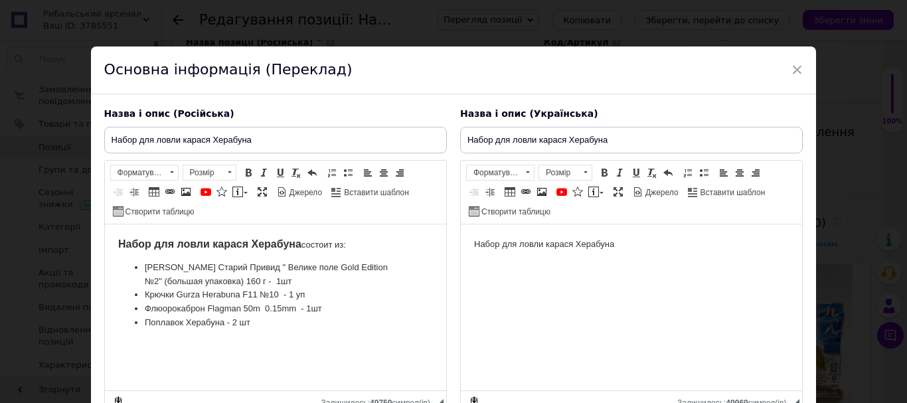
scroll to position [0, 0]
drag, startPoint x: 473, startPoint y: 242, endPoint x: 695, endPoint y: 273, distance: 224.0
click at [695, 265] on html "Набор для ловли карася Херабуна" at bounding box center [630, 245] width 341 height 41
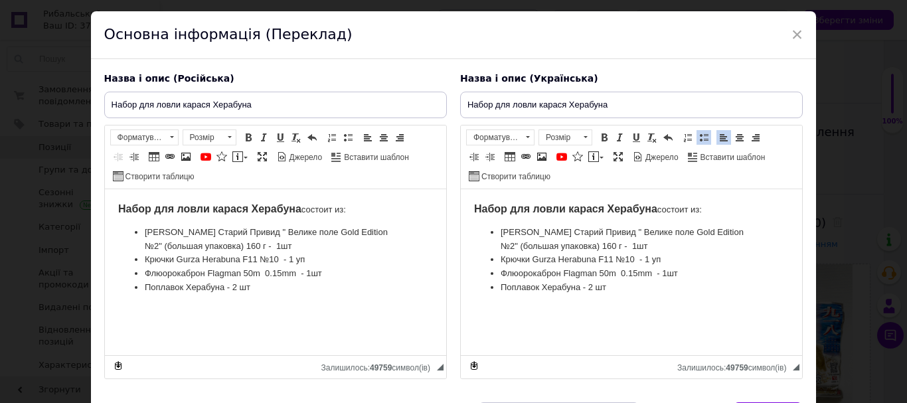
scroll to position [121, 0]
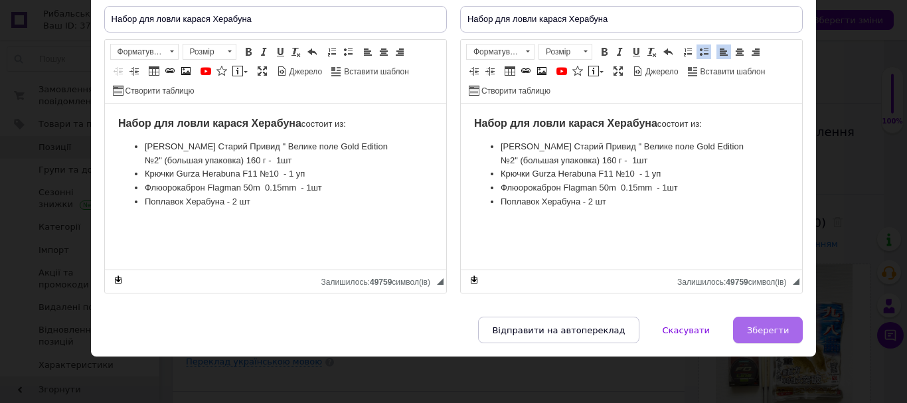
click at [757, 329] on span "Зберегти" at bounding box center [768, 330] width 42 height 10
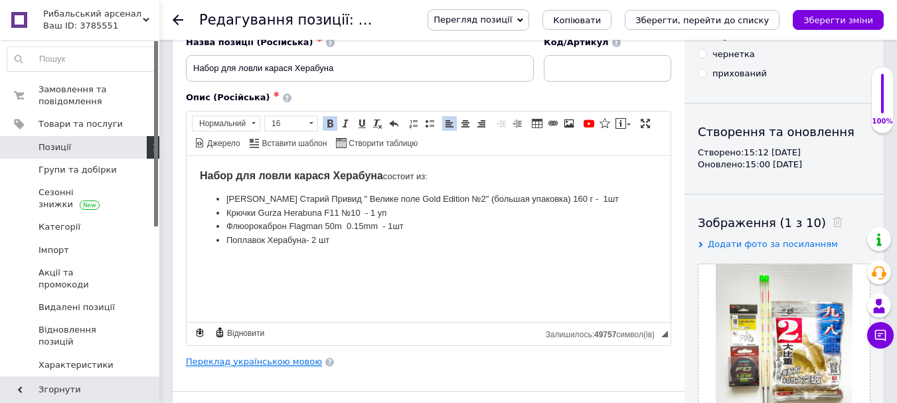
click at [247, 364] on link "Переклад українською мовою" at bounding box center [254, 362] width 136 height 11
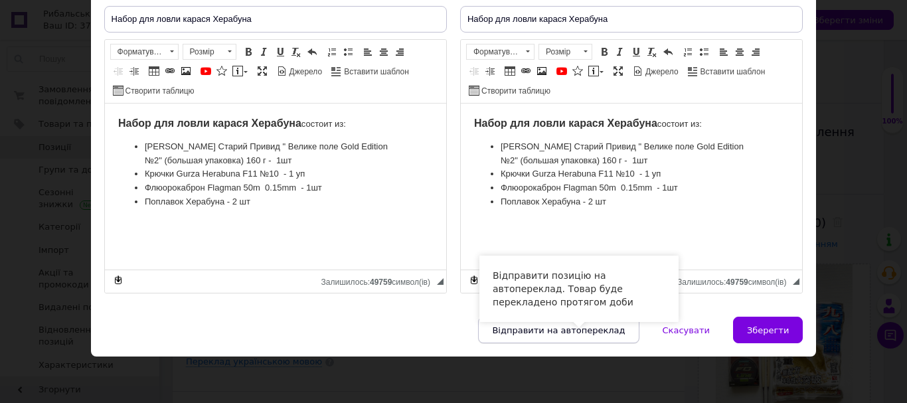
click at [543, 327] on span "Відправити на автопереклад" at bounding box center [558, 330] width 133 height 10
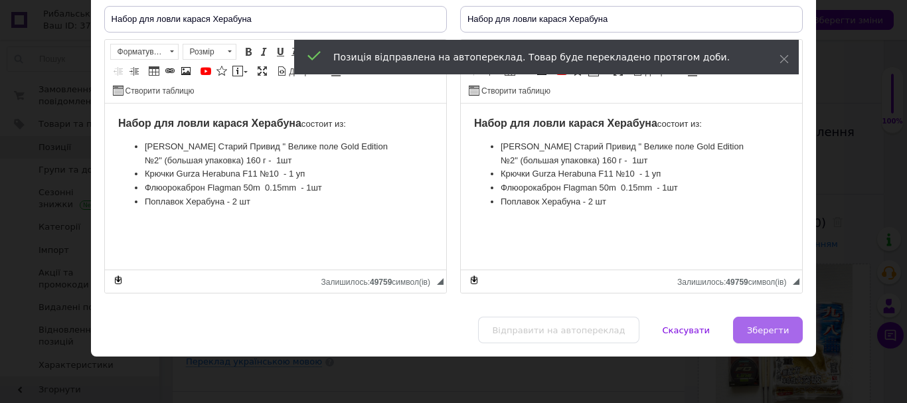
click at [775, 333] on span "Зберегти" at bounding box center [768, 330] width 42 height 10
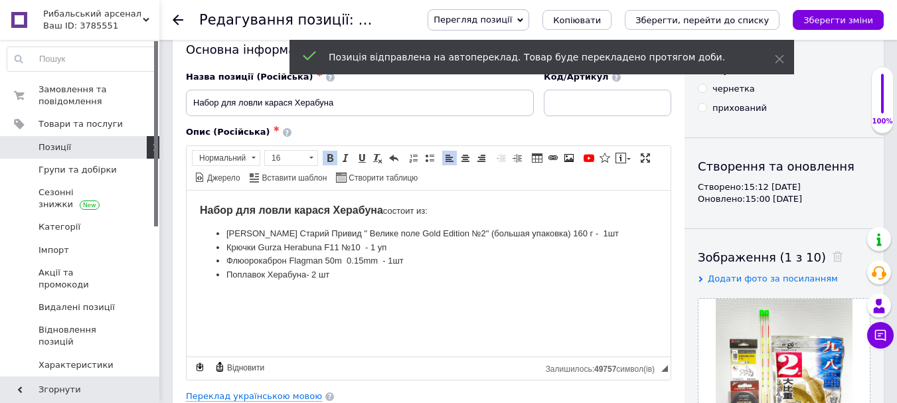
scroll to position [0, 0]
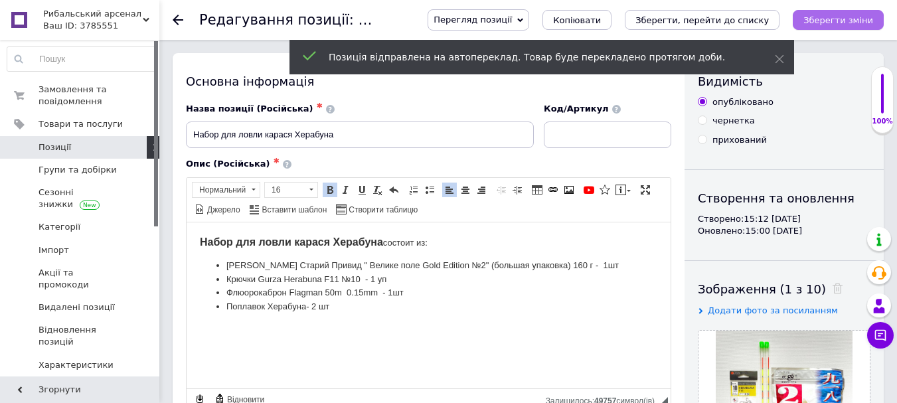
click at [845, 21] on icon "Зберегти зміни" at bounding box center [839, 20] width 70 height 10
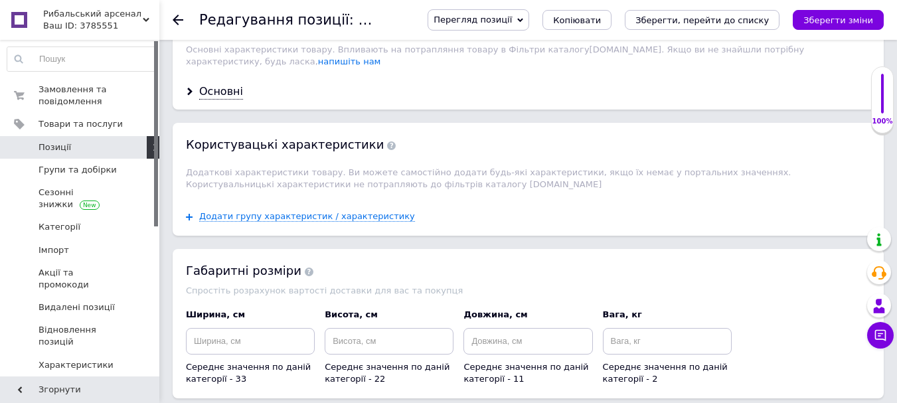
scroll to position [1063, 0]
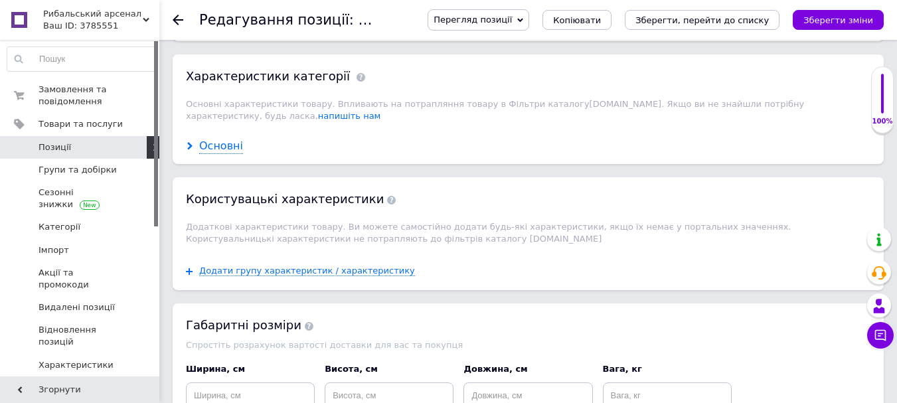
click at [223, 139] on div "Основні" at bounding box center [221, 146] width 44 height 15
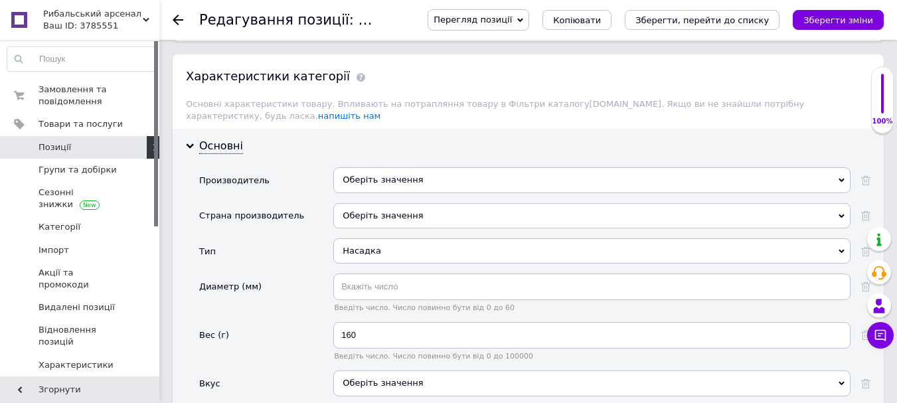
click at [455, 171] on div "Оберіть значення" at bounding box center [591, 179] width 517 height 25
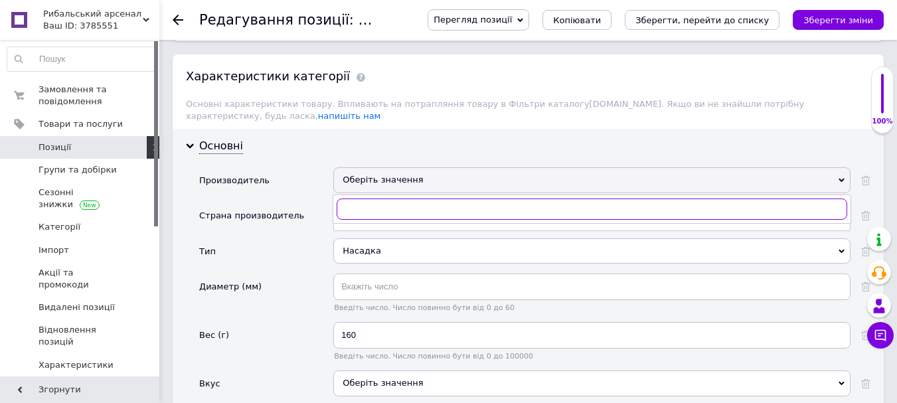
click at [450, 199] on input "text" at bounding box center [592, 209] width 511 height 21
click at [347, 200] on input "[PERSON_NAME]" at bounding box center [592, 209] width 511 height 21
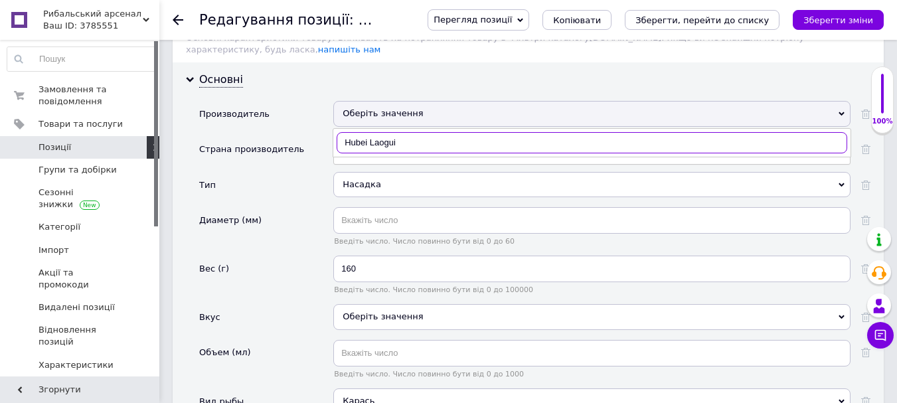
click at [422, 132] on input "Hubei Laogui" at bounding box center [592, 142] width 511 height 21
type input "Hubei Laogui"
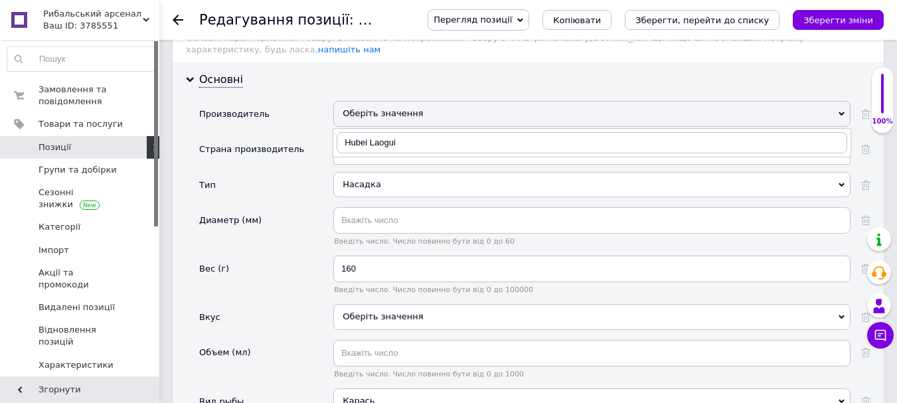
drag, startPoint x: 258, startPoint y: 167, endPoint x: 278, endPoint y: 168, distance: 19.3
click at [262, 172] on div "Тип" at bounding box center [266, 189] width 134 height 35
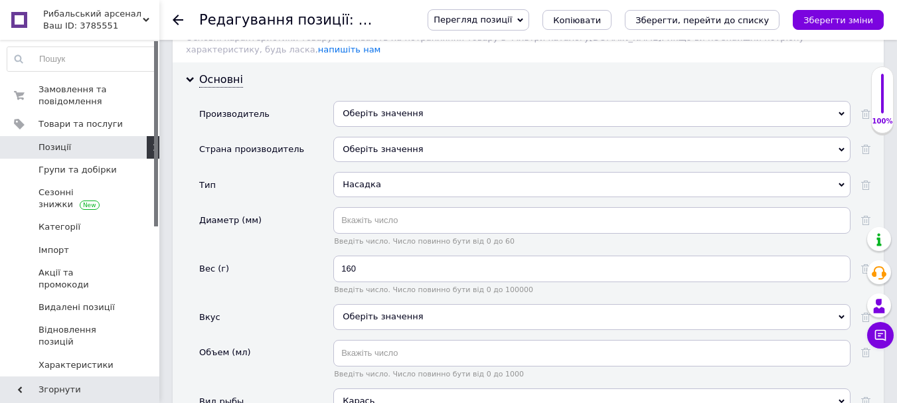
click at [459, 137] on div "Оберіть значення" at bounding box center [591, 149] width 517 height 25
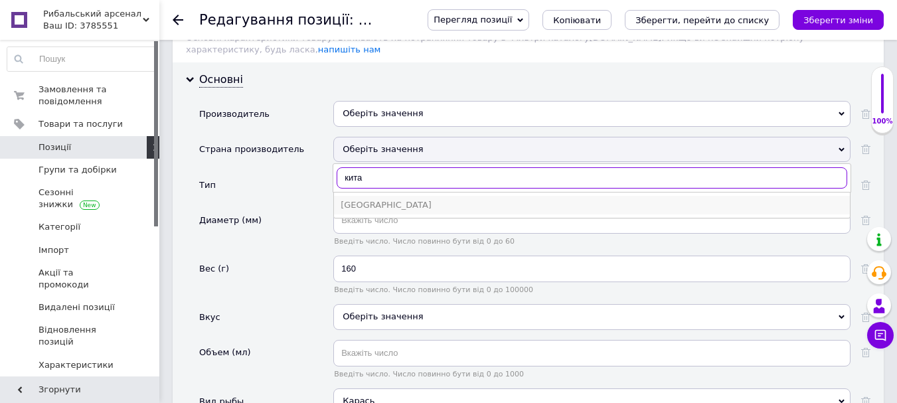
type input "кита"
click at [403, 199] on div "[GEOGRAPHIC_DATA]" at bounding box center [592, 205] width 503 height 12
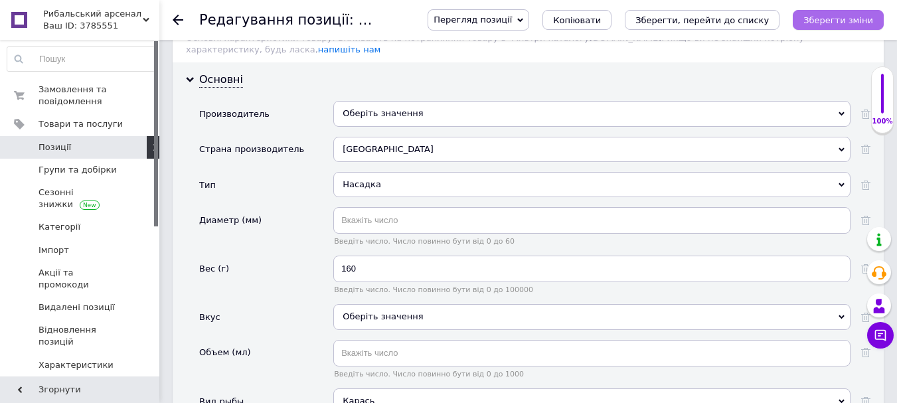
click at [850, 21] on icon "Зберегти зміни" at bounding box center [839, 20] width 70 height 10
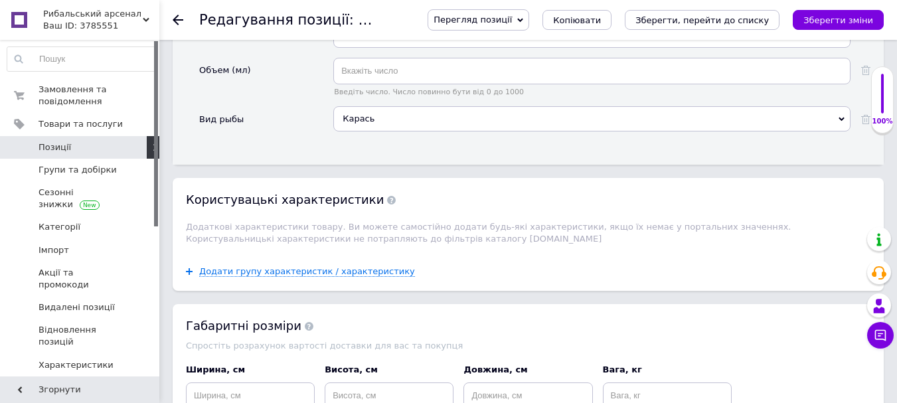
scroll to position [1395, 0]
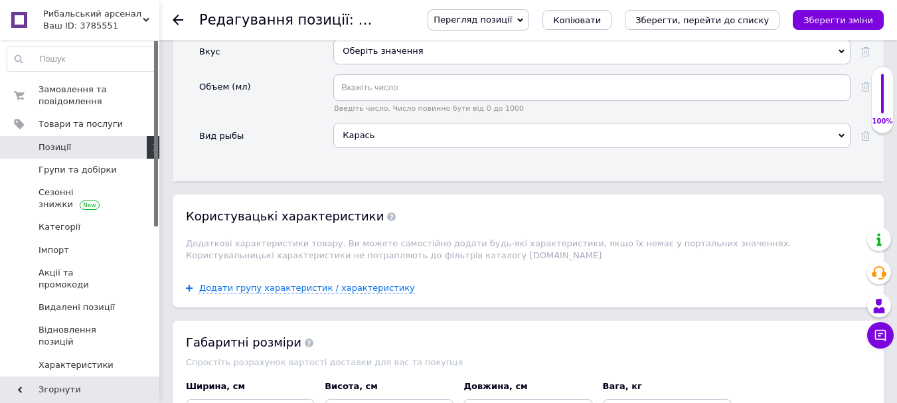
click at [833, 123] on div "Карась" at bounding box center [591, 135] width 517 height 25
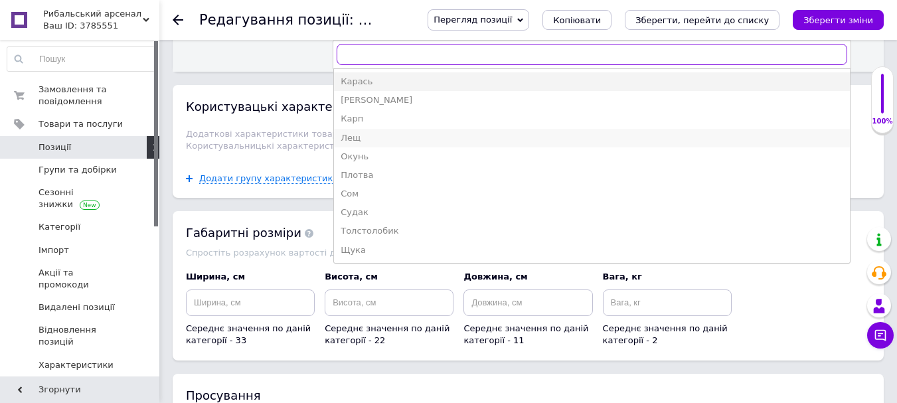
scroll to position [1528, 0]
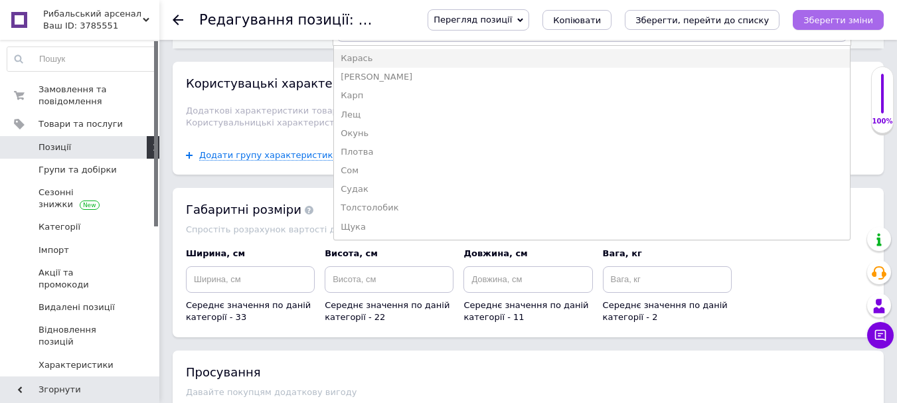
click at [852, 22] on icon "Зберегти зміни" at bounding box center [839, 20] width 70 height 10
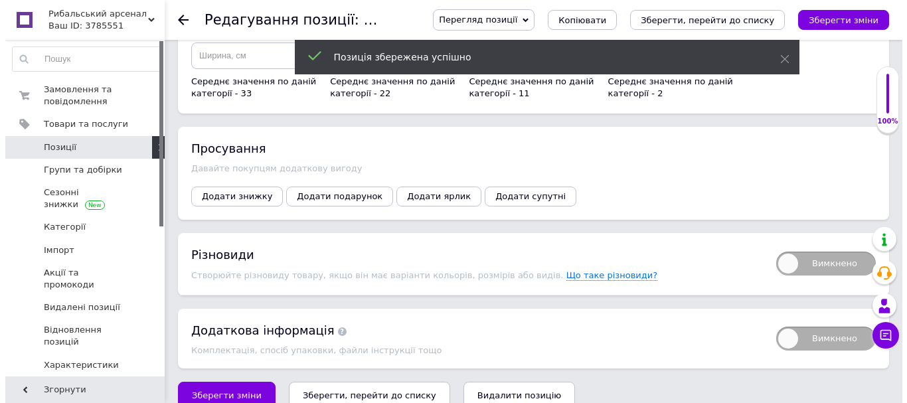
scroll to position [1762, 0]
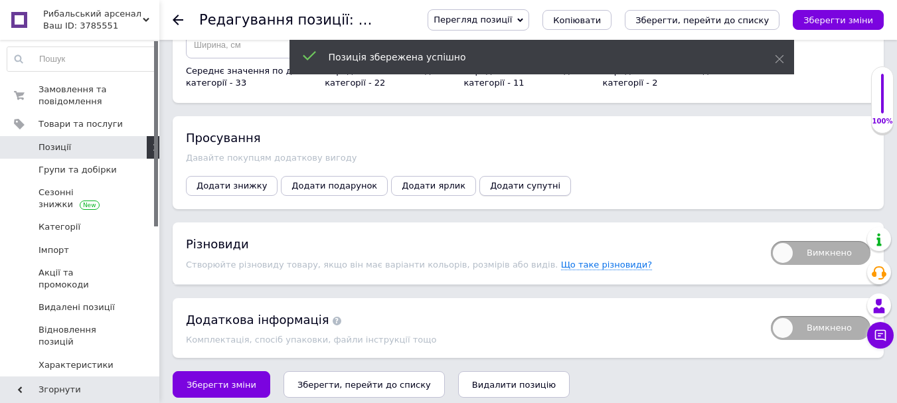
click at [494, 181] on span "Додати супутні" at bounding box center [525, 186] width 70 height 10
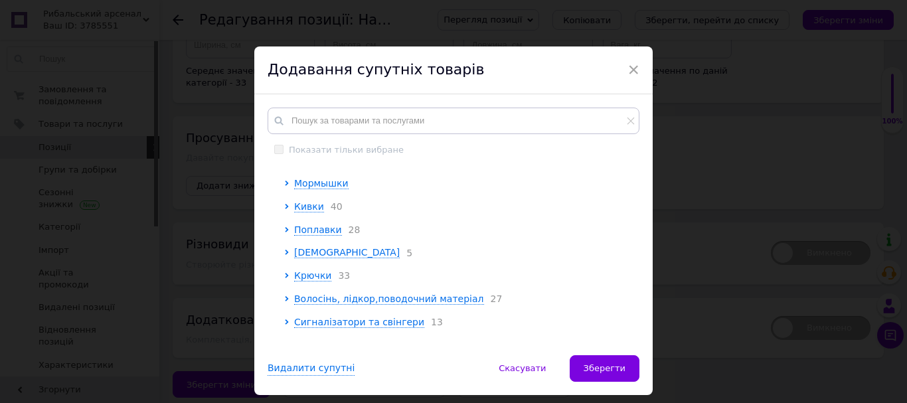
scroll to position [332, 0]
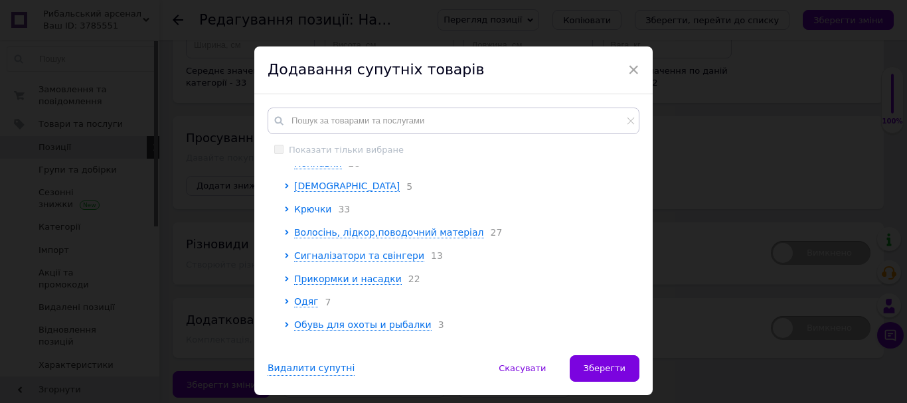
click at [315, 215] on span "Крючки" at bounding box center [312, 209] width 37 height 11
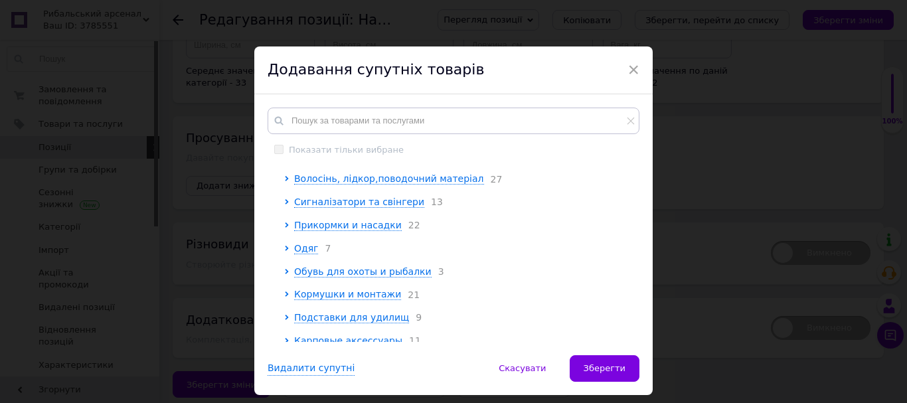
scroll to position [1993, 0]
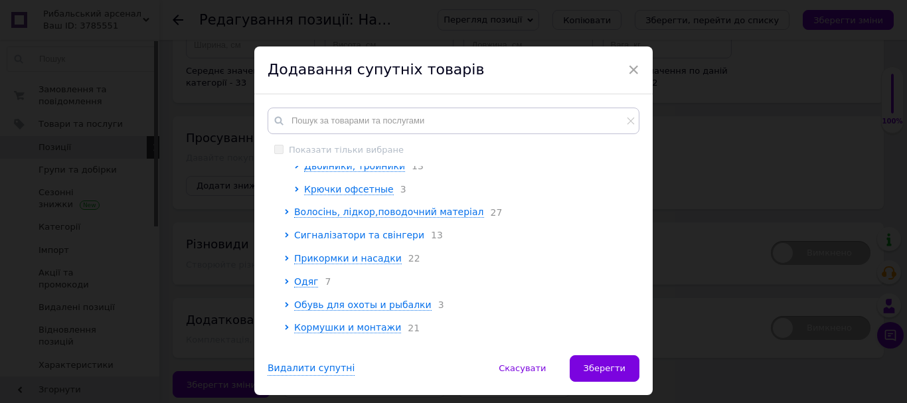
click at [384, 240] on span "Сигналізатори та свінгери" at bounding box center [359, 235] width 130 height 11
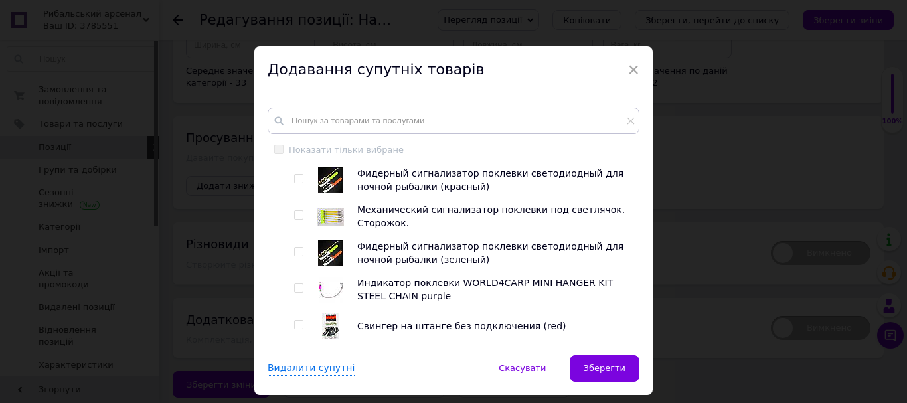
scroll to position [2126, 0]
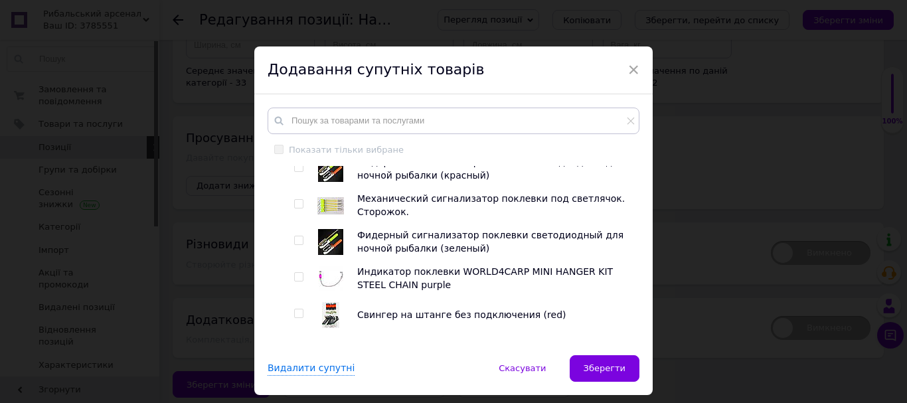
click at [302, 172] on div at bounding box center [299, 167] width 10 height 9
click at [300, 172] on input "checkbox" at bounding box center [298, 167] width 9 height 9
checkbox input "true"
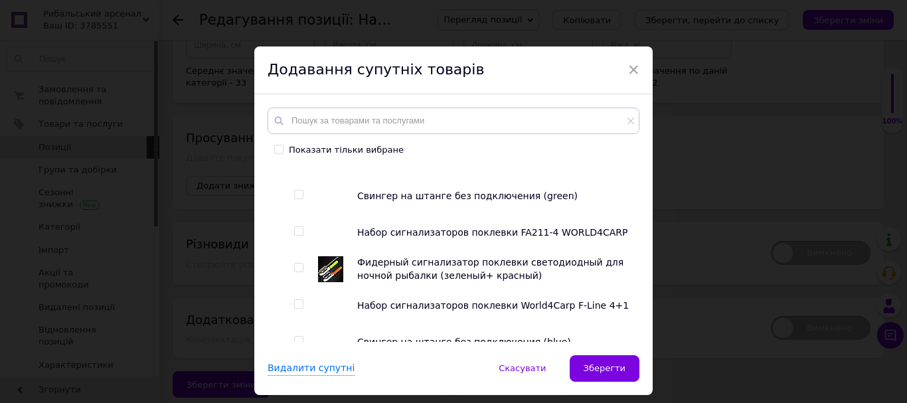
scroll to position [2458, 0]
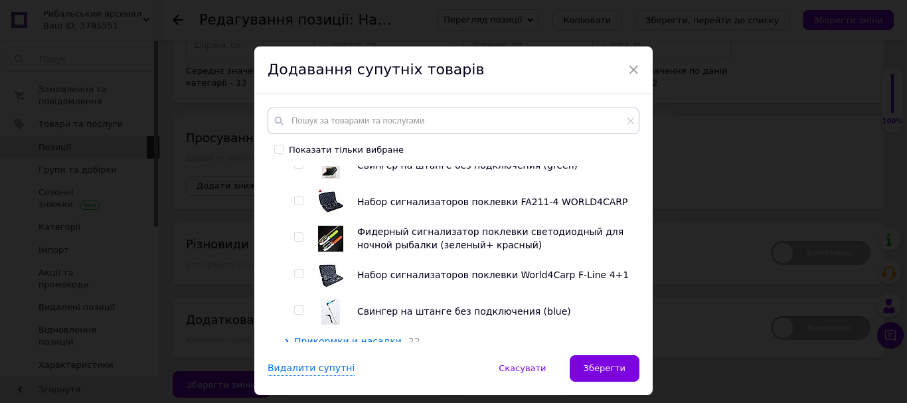
click at [294, 242] on input "checkbox" at bounding box center [298, 237] width 9 height 9
checkbox input "true"
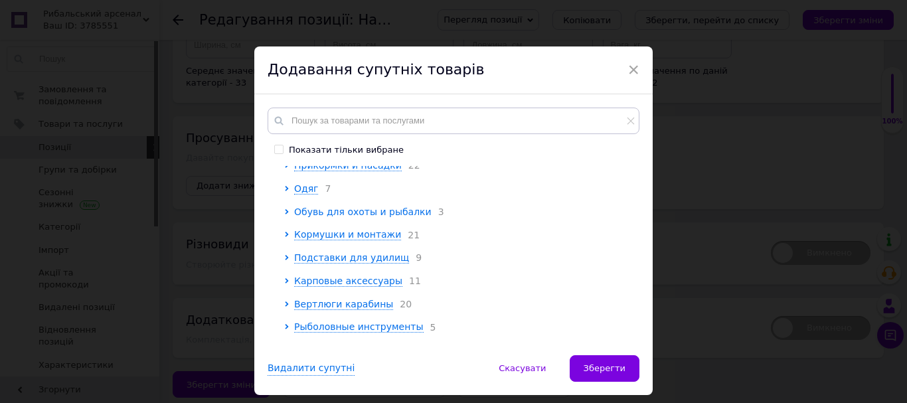
scroll to position [2657, 0]
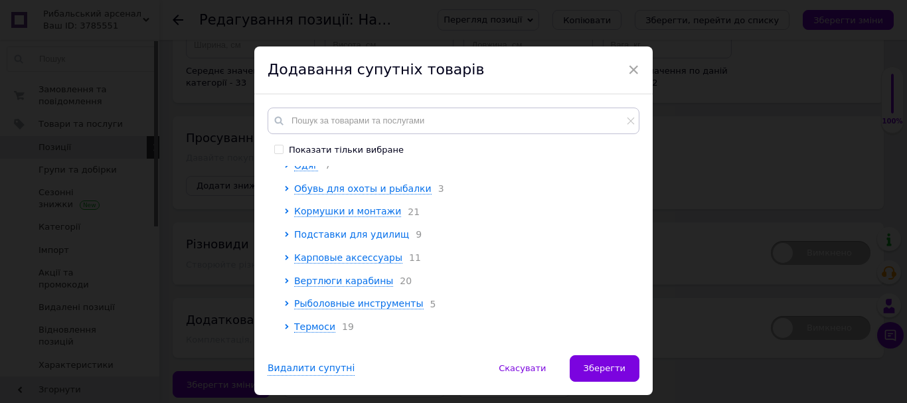
click at [361, 240] on span "Подставки для удилищ" at bounding box center [351, 234] width 115 height 11
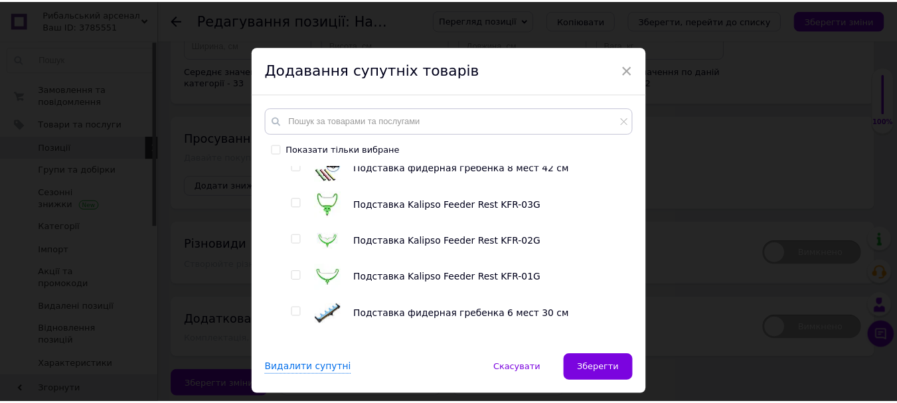
scroll to position [2856, 0]
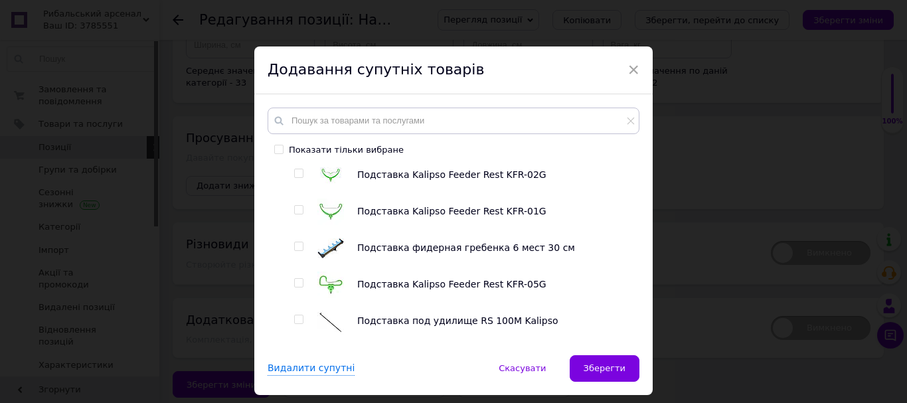
click at [294, 288] on input "checkbox" at bounding box center [298, 283] width 9 height 9
checkbox input "true"
click at [608, 365] on span "Зберегти" at bounding box center [605, 368] width 42 height 10
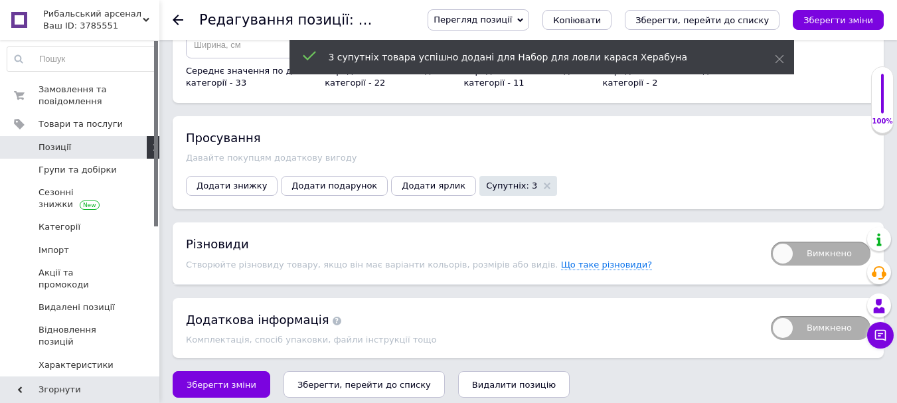
click at [844, 19] on icon "Зберегти зміни" at bounding box center [839, 20] width 70 height 10
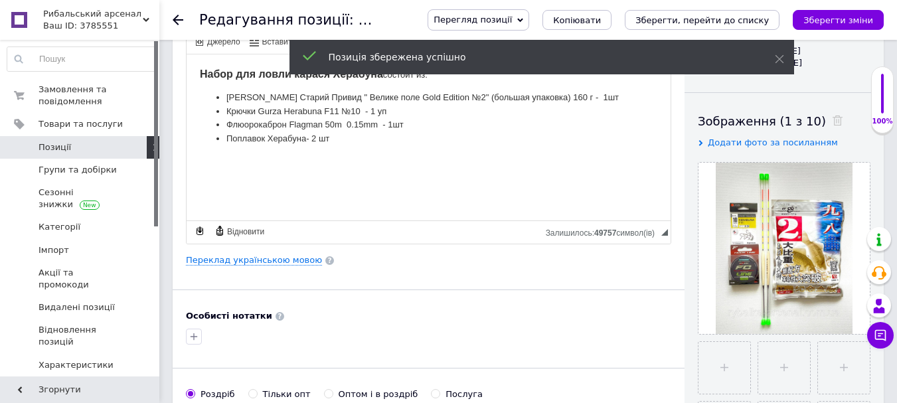
scroll to position [0, 0]
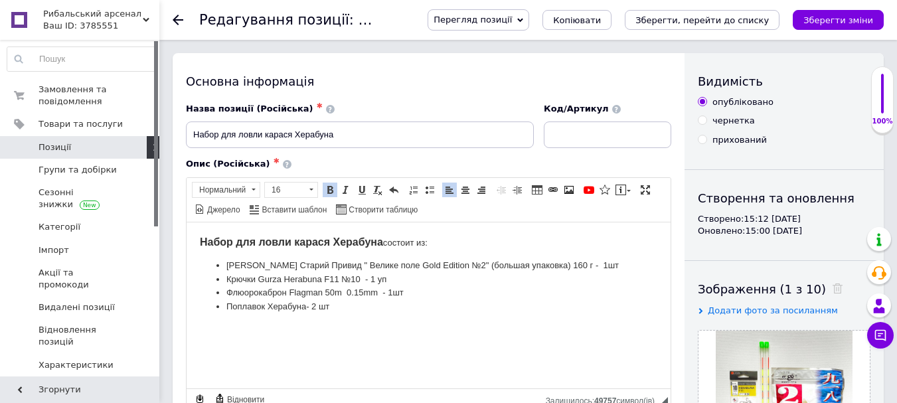
click at [578, 320] on html "Набор для ловли карася Херабуна состоит из: Тесто Херабуна Старий Привид " Вели…" at bounding box center [429, 274] width 484 height 105
click at [529, 17] on span "Перегляд позиції" at bounding box center [479, 19] width 102 height 21
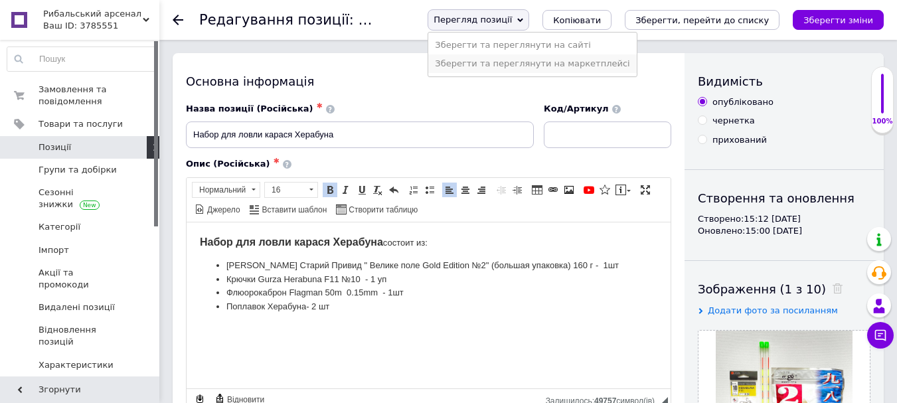
click at [563, 62] on li "Зберегти та переглянути на маркетплейсі" at bounding box center [532, 63] width 208 height 19
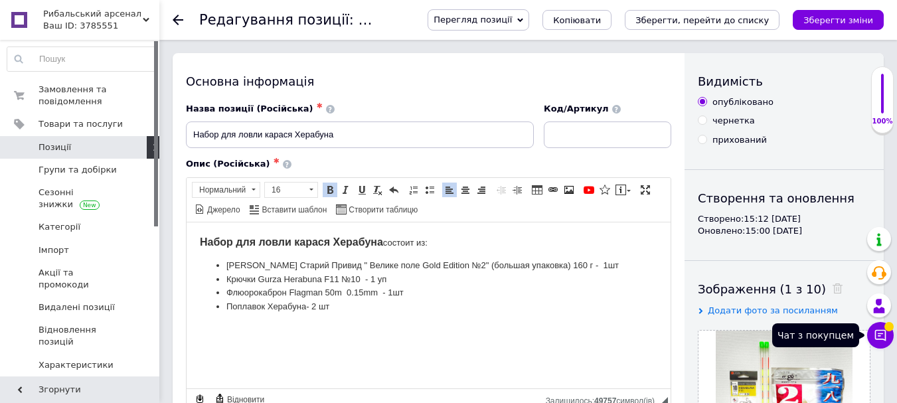
click at [881, 333] on icon at bounding box center [880, 335] width 13 height 13
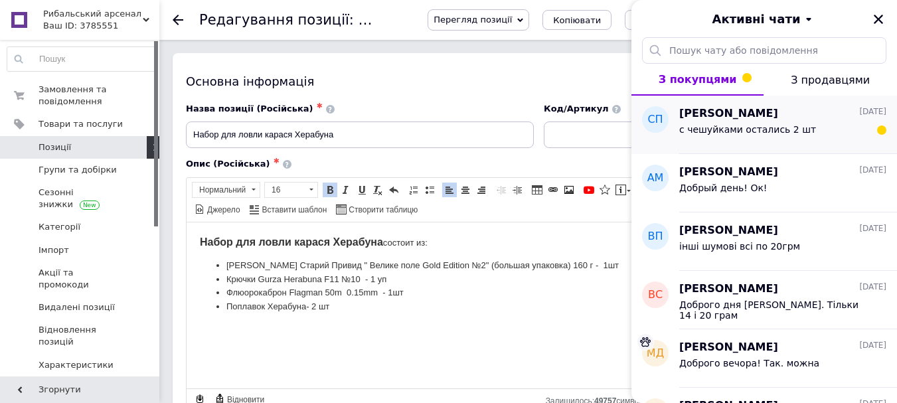
click at [710, 119] on span "[PERSON_NAME]" at bounding box center [729, 113] width 99 height 15
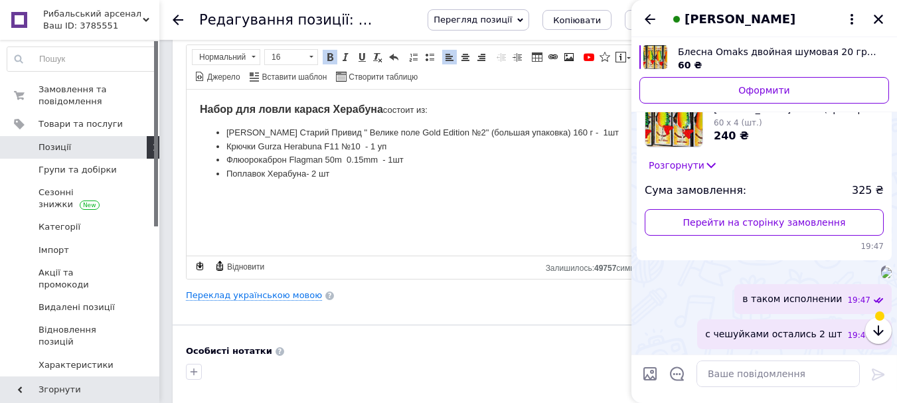
scroll to position [500, 0]
click at [645, 17] on icon "Назад" at bounding box center [650, 19] width 16 height 16
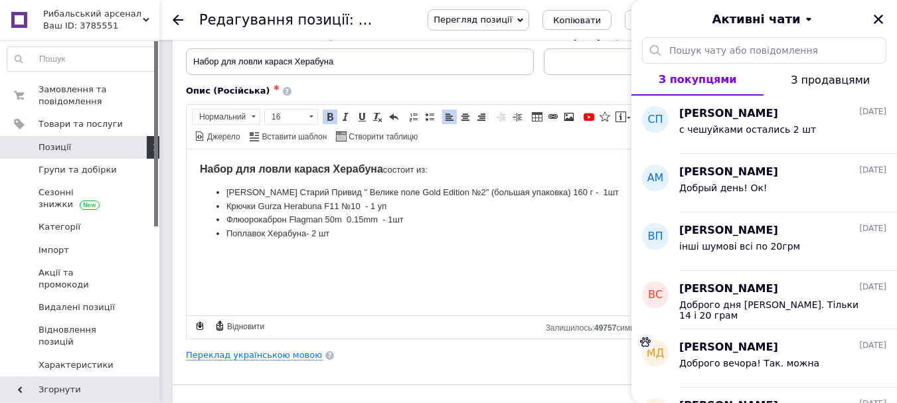
scroll to position [0, 0]
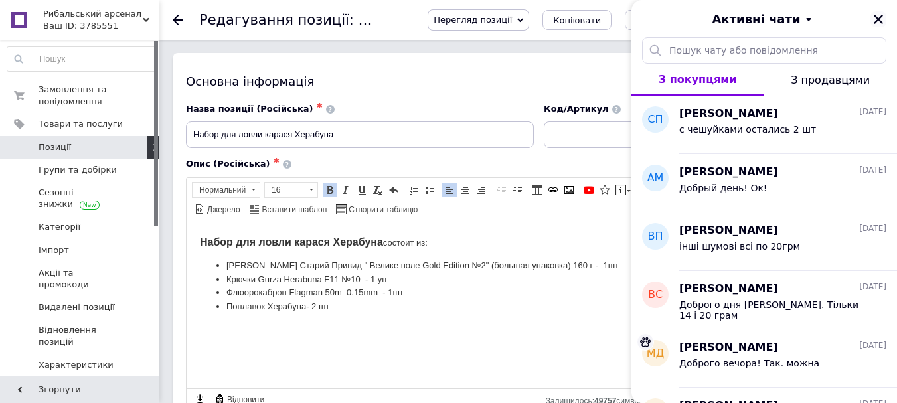
click at [883, 17] on icon "Закрити" at bounding box center [879, 19] width 12 height 12
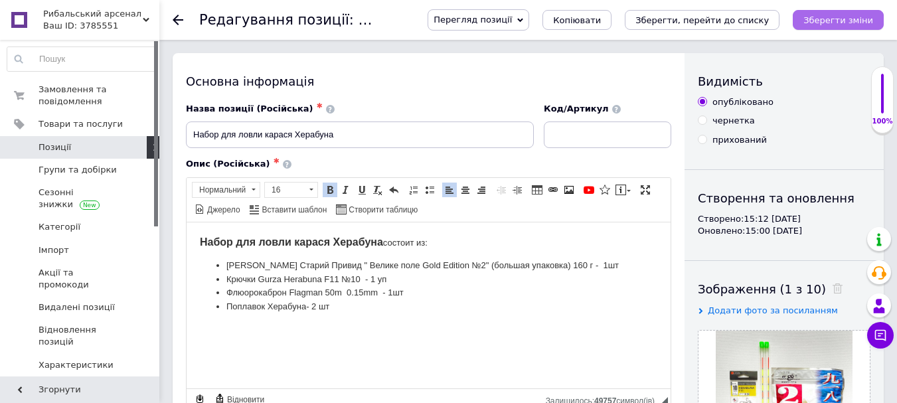
click at [838, 23] on icon "Зберегти зміни" at bounding box center [839, 20] width 70 height 10
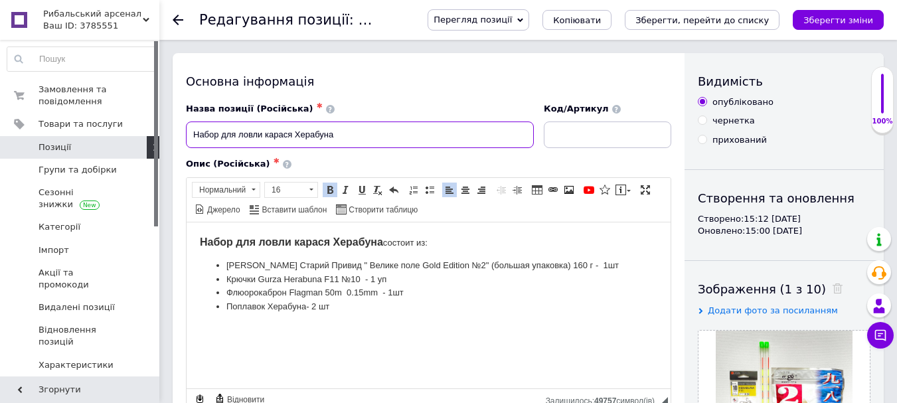
click at [360, 138] on input "Набор для ловли карася Херабуна" at bounding box center [360, 135] width 348 height 27
type input "Набор для ловли карася Херабуна "Старый призрак""
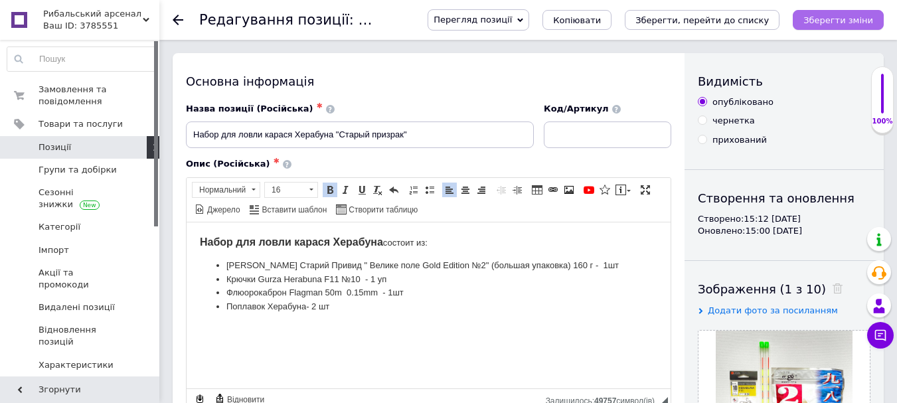
click at [870, 11] on button "Зберегти зміни" at bounding box center [838, 20] width 91 height 20
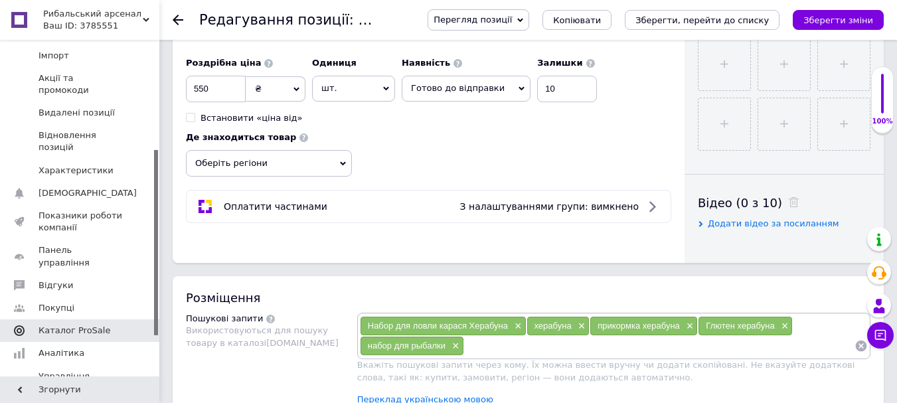
scroll to position [199, 0]
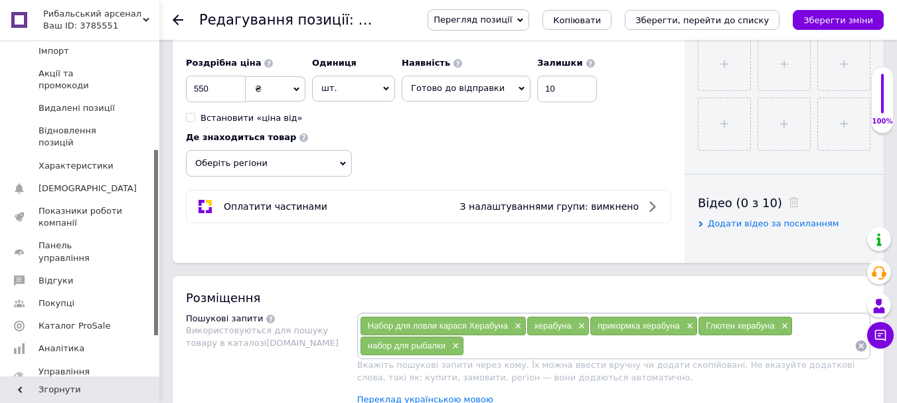
click at [175, 16] on icon at bounding box center [178, 20] width 11 height 11
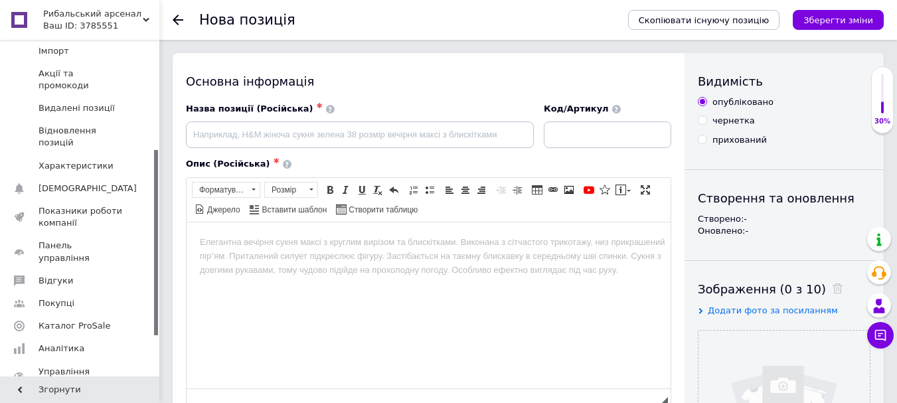
click at [178, 17] on icon at bounding box center [178, 20] width 11 height 11
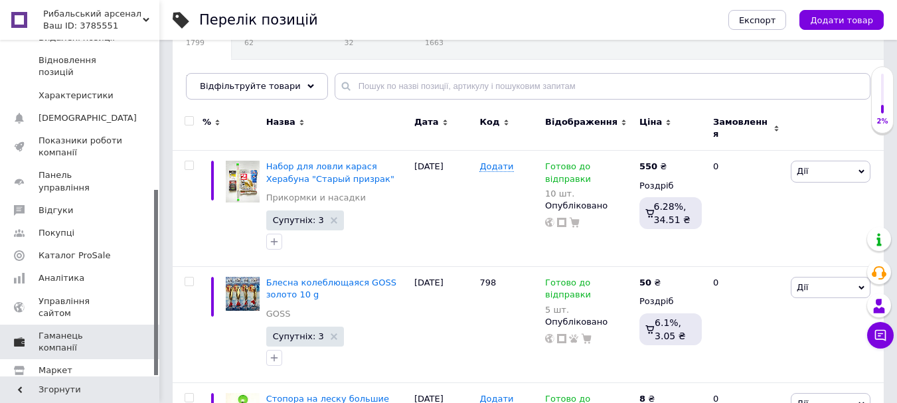
scroll to position [272, 0]
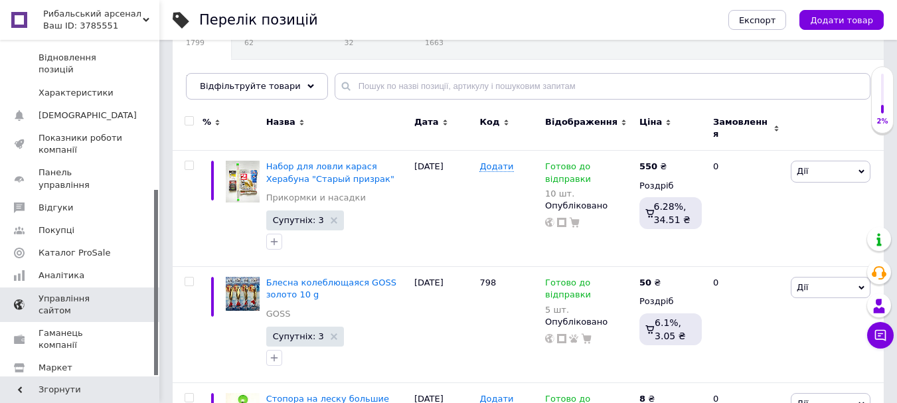
click at [96, 293] on span "Управління сайтом" at bounding box center [81, 305] width 84 height 24
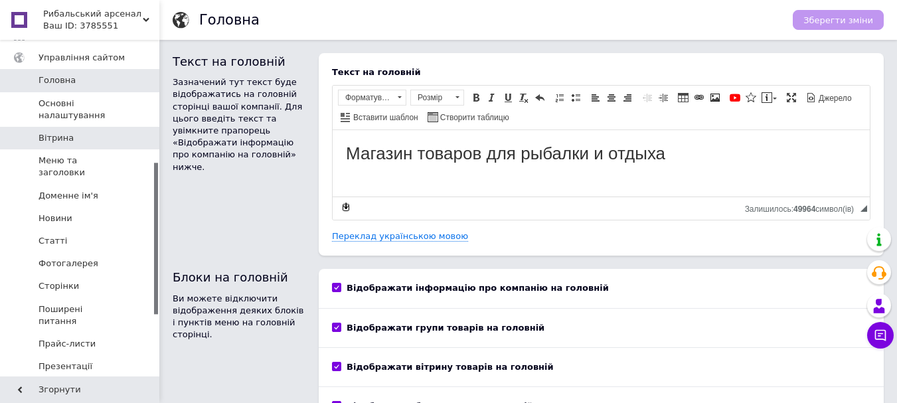
click at [98, 132] on span "Вітрина" at bounding box center [81, 138] width 84 height 12
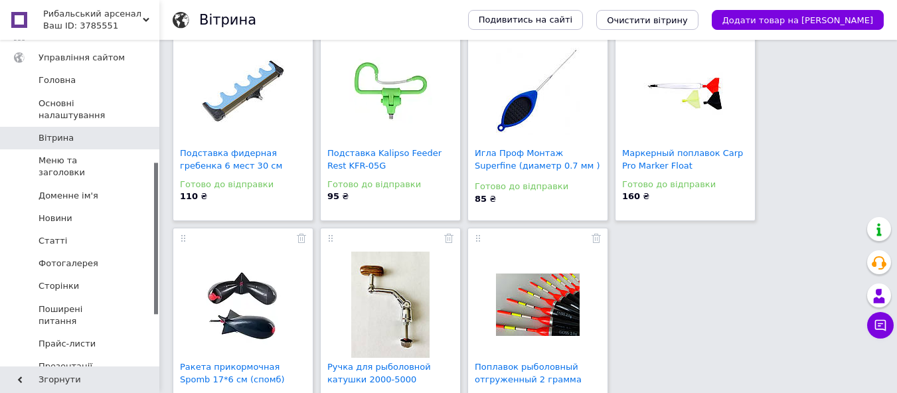
scroll to position [1505, 0]
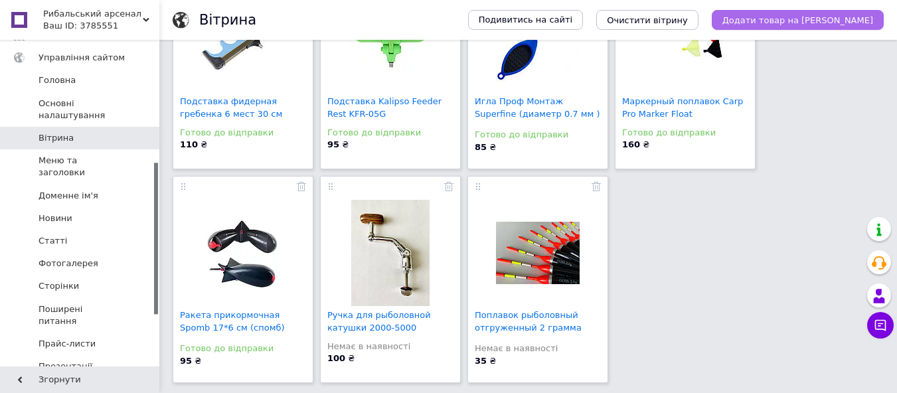
click at [807, 22] on span "Додати товар на [PERSON_NAME]" at bounding box center [798, 20] width 151 height 10
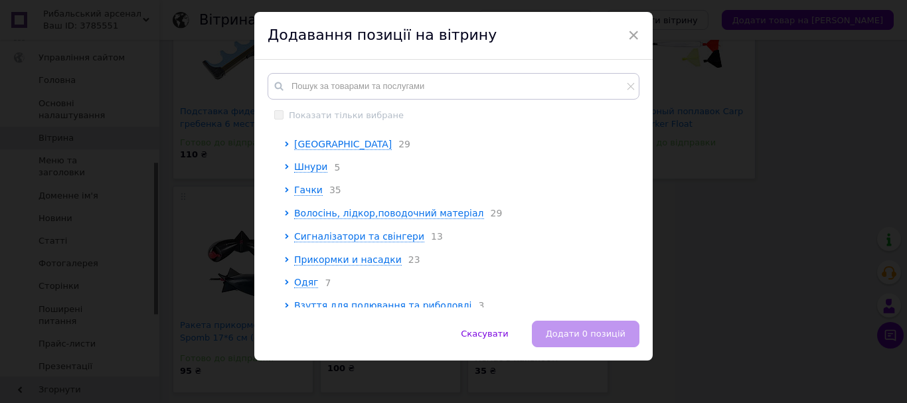
scroll to position [39, 0]
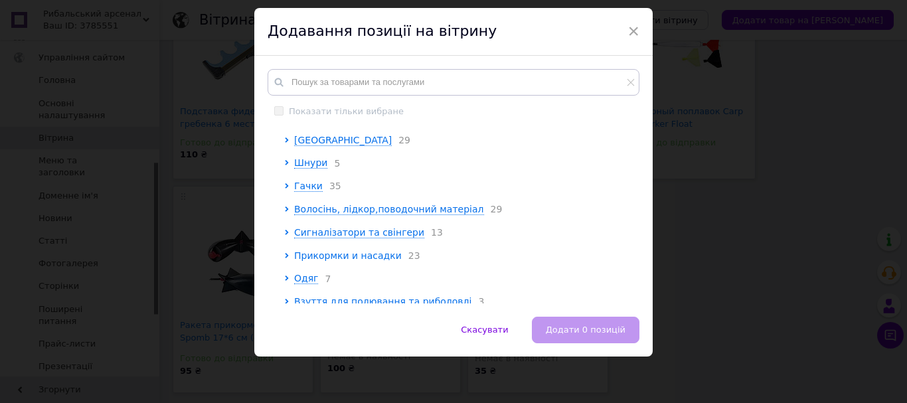
click at [357, 261] on span "Прикормки и насадки" at bounding box center [348, 255] width 108 height 11
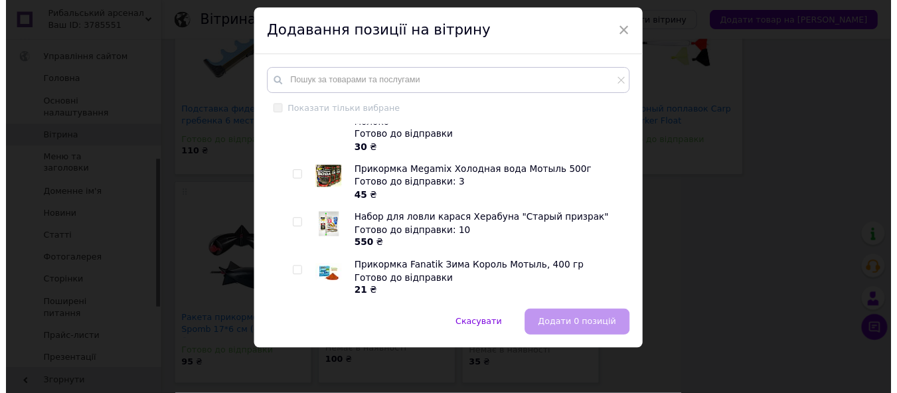
scroll to position [1446, 0]
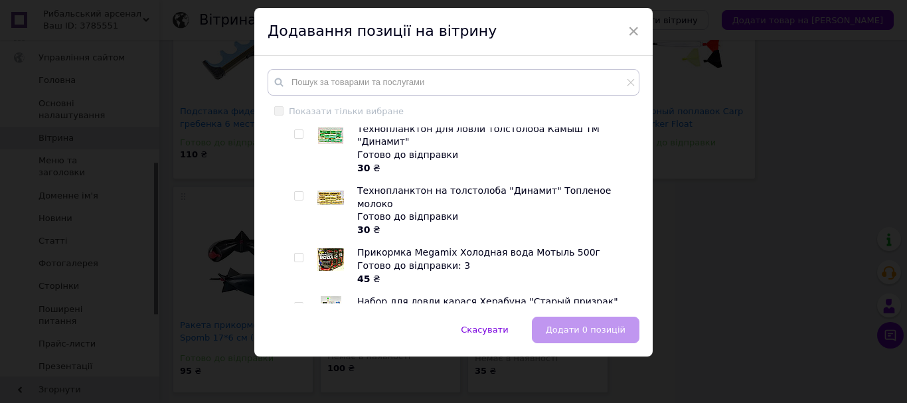
click at [299, 303] on input "checkbox" at bounding box center [298, 307] width 9 height 9
checkbox input "true"
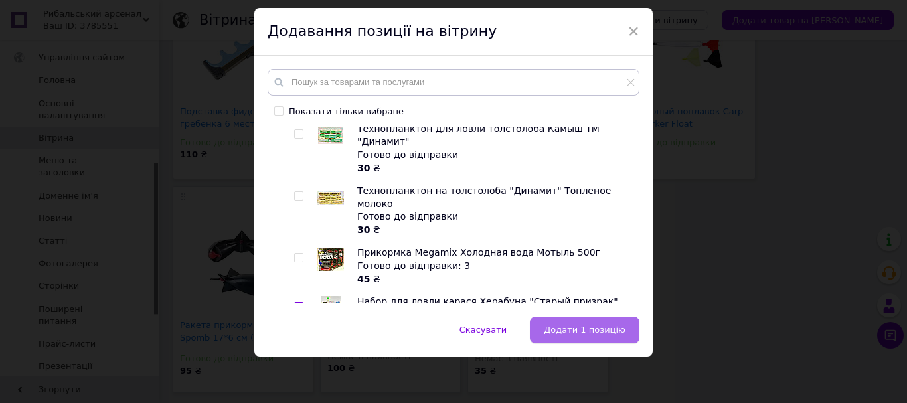
click at [568, 317] on button "Додати 1 позицію" at bounding box center [585, 330] width 110 height 27
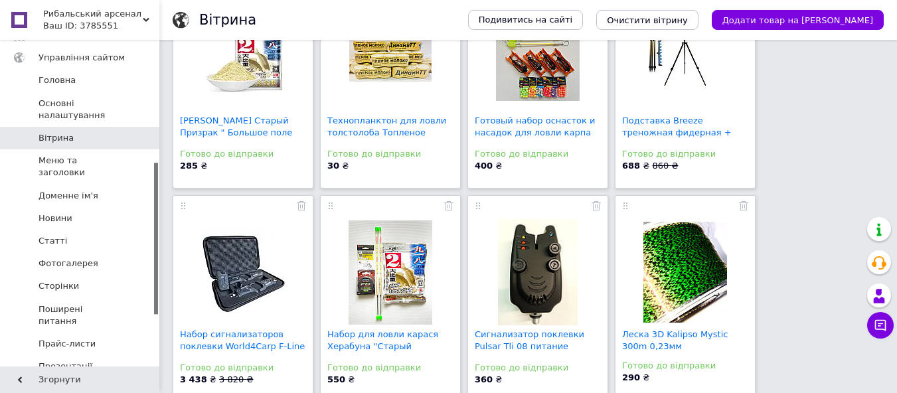
scroll to position [100, 0]
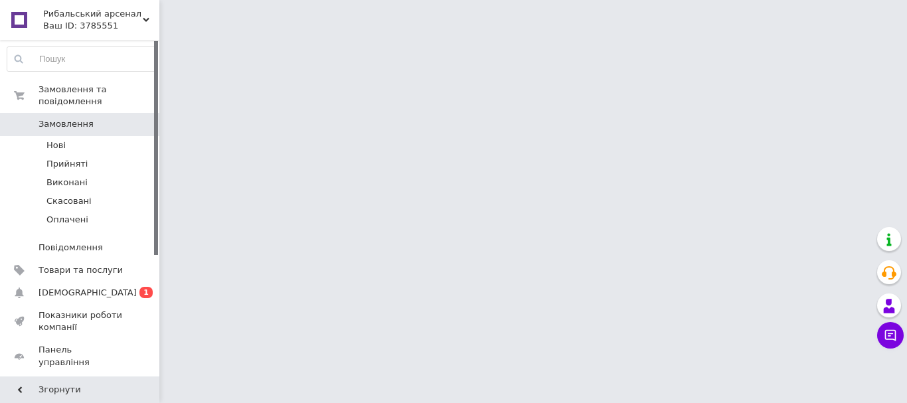
click at [78, 287] on span "[DEMOGRAPHIC_DATA]" at bounding box center [88, 293] width 98 height 12
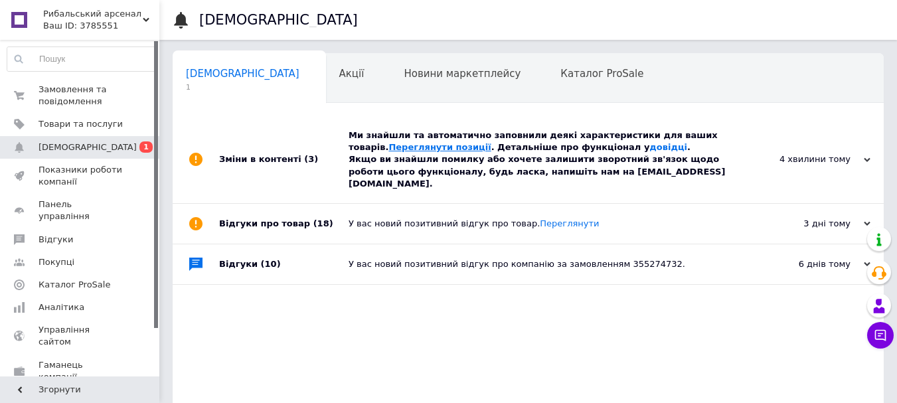
click at [389, 143] on link "Переглянути позиції" at bounding box center [440, 147] width 102 height 10
